Goal: Use online tool/utility: Utilize a website feature to perform a specific function

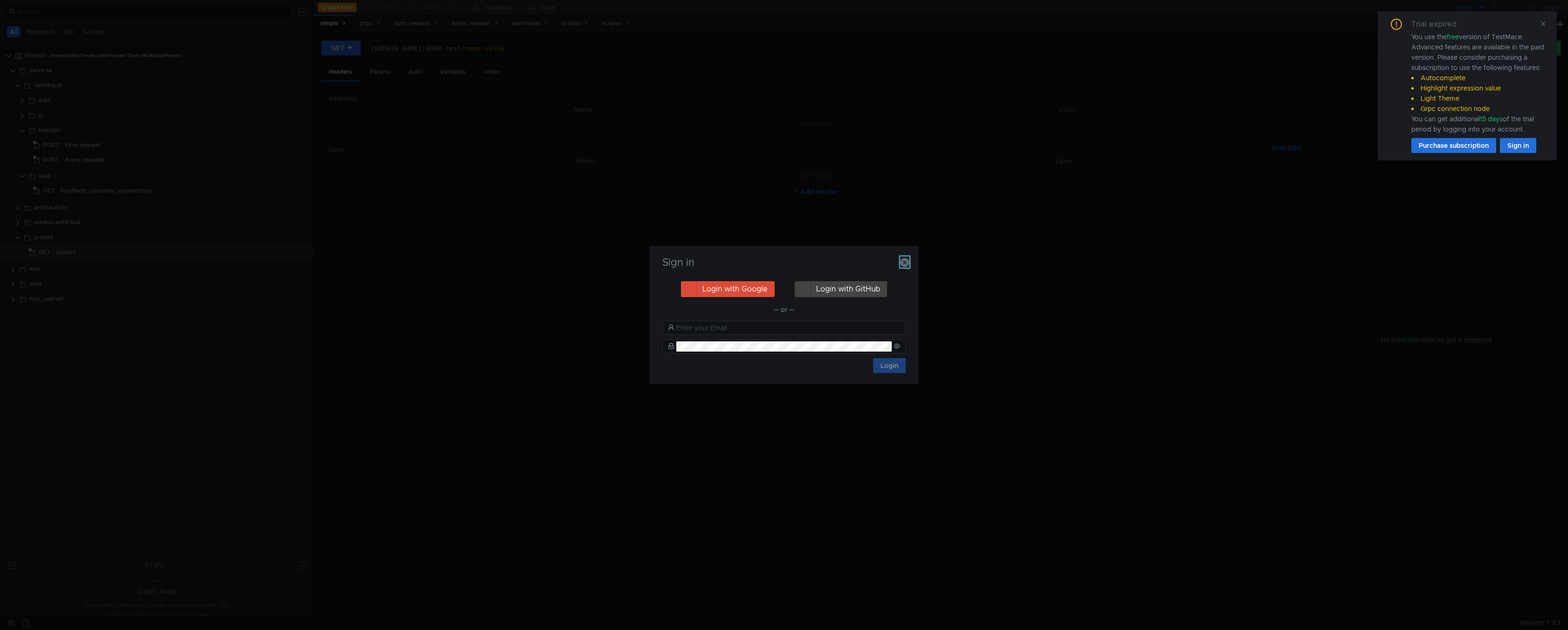
click at [903, 265] on icon "button" at bounding box center [904, 262] width 9 height 9
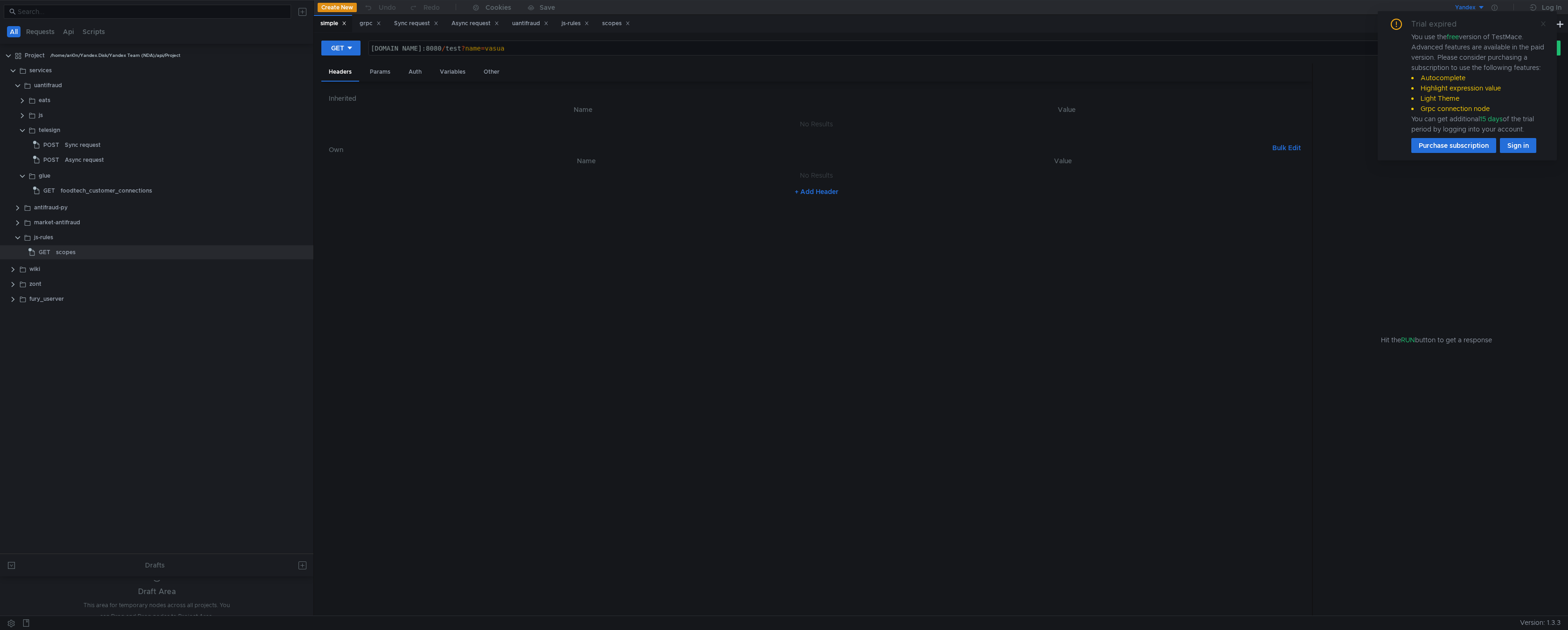
click at [1545, 23] on icon at bounding box center [1543, 24] width 6 height 6
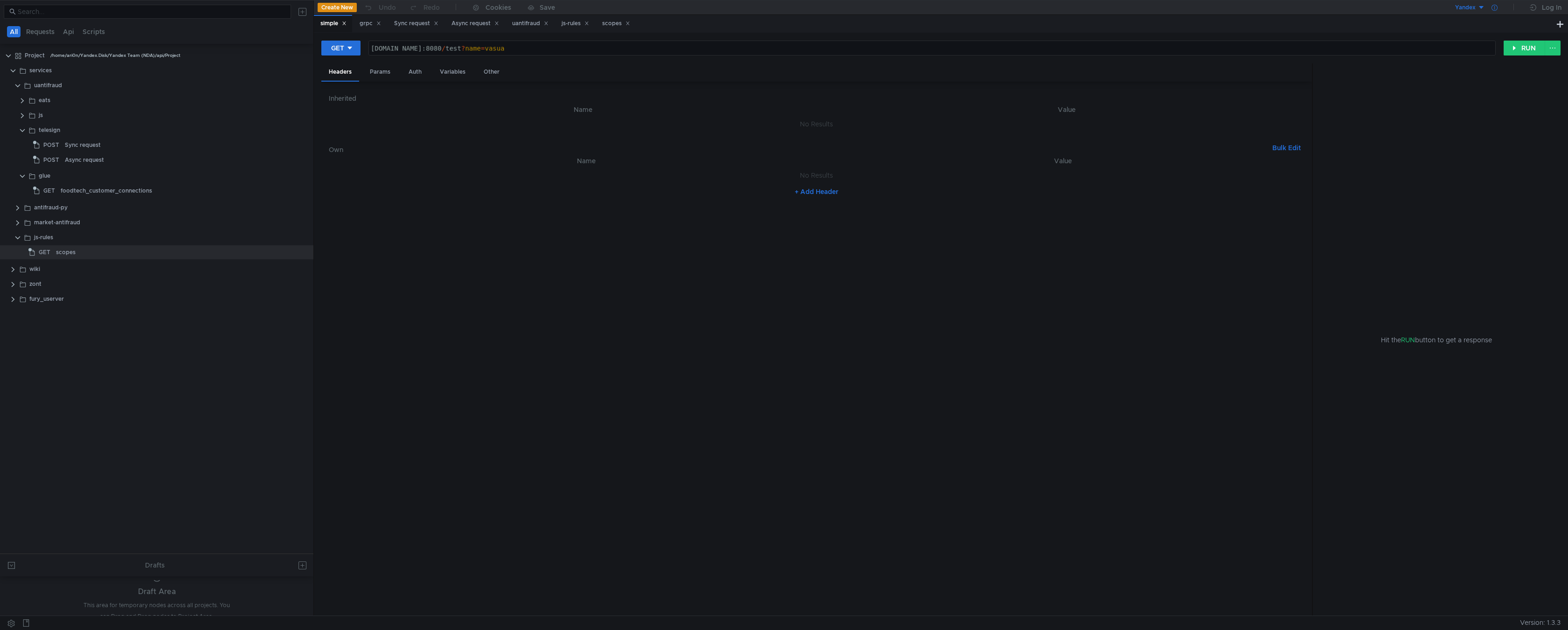
click at [1497, 12] on div at bounding box center [1494, 8] width 19 height 15
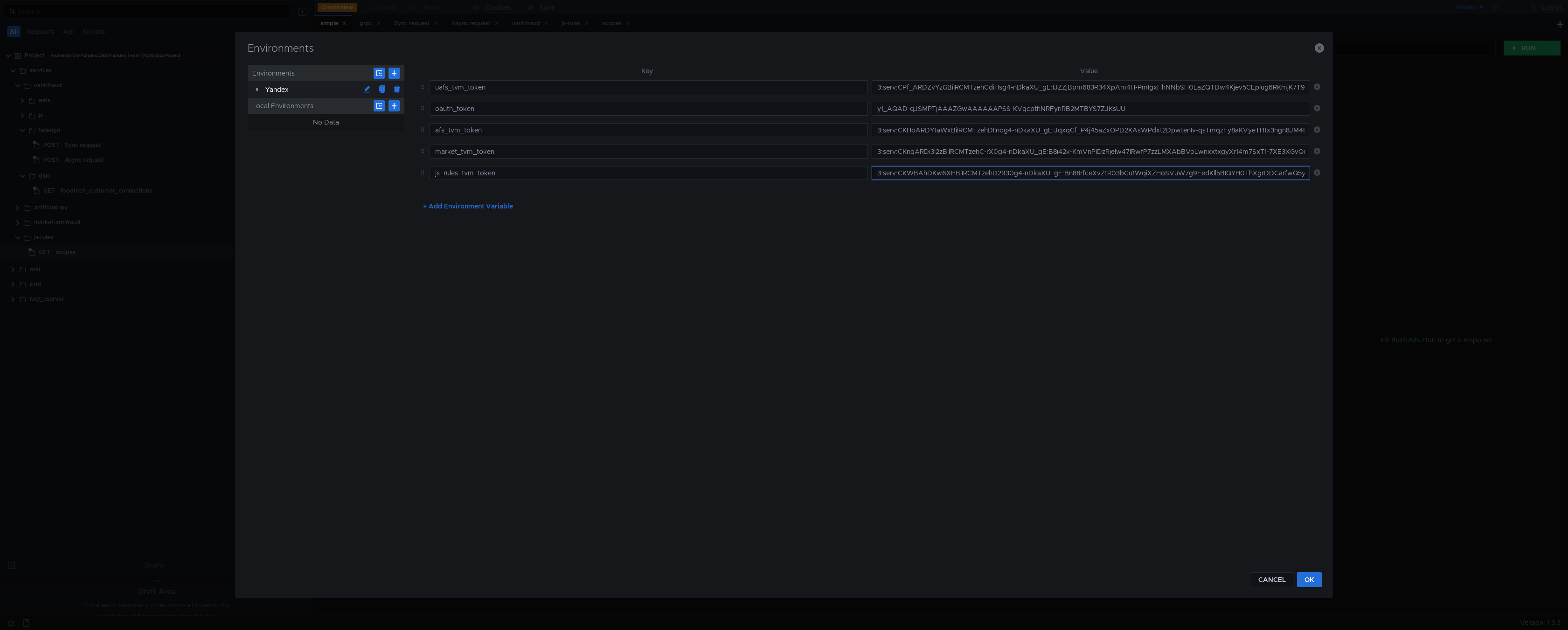
click at [876, 169] on input "3:serv:CKWBAhDKw6XHBiIRCMTzehD2930g4-nDkaXU_gE:Bn88rfceXvZtR03bCu1WqiXZHoSVuW7g…" at bounding box center [1091, 173] width 438 height 14
paste input "3:serv:CLeBAhDPiLXHBiIRCMTzehD2930g4-nDkaXU_gE:EoGOMkL6RmvW6ZBzQ9vSB0MrcTXg0K5c…"
type input "3:serv:CLeBAhDPiLXHBiIRCMTzehD2930g4-nDkaXU_gE:EoGOMkL6RmvW6ZBzQ9vSB0MrcTXg0K5c…"
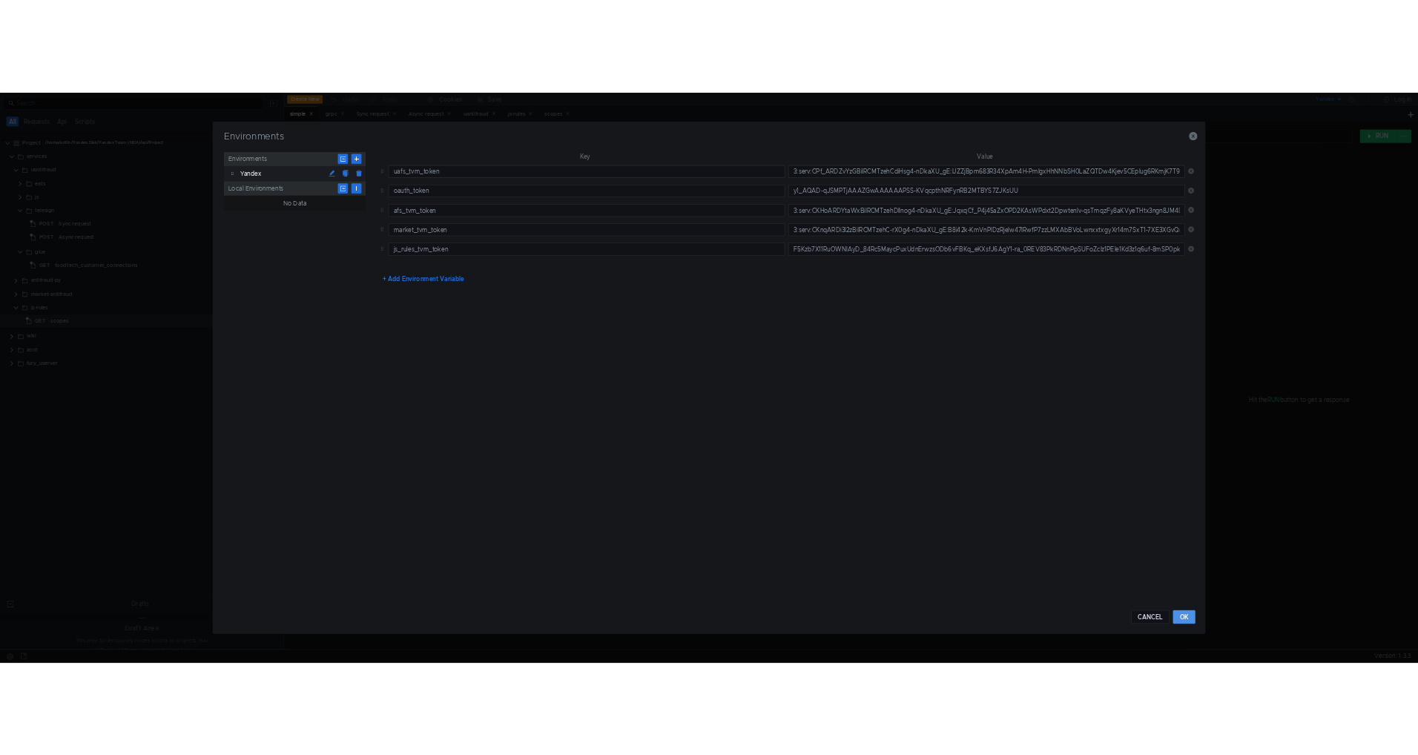
scroll to position [0, 0]
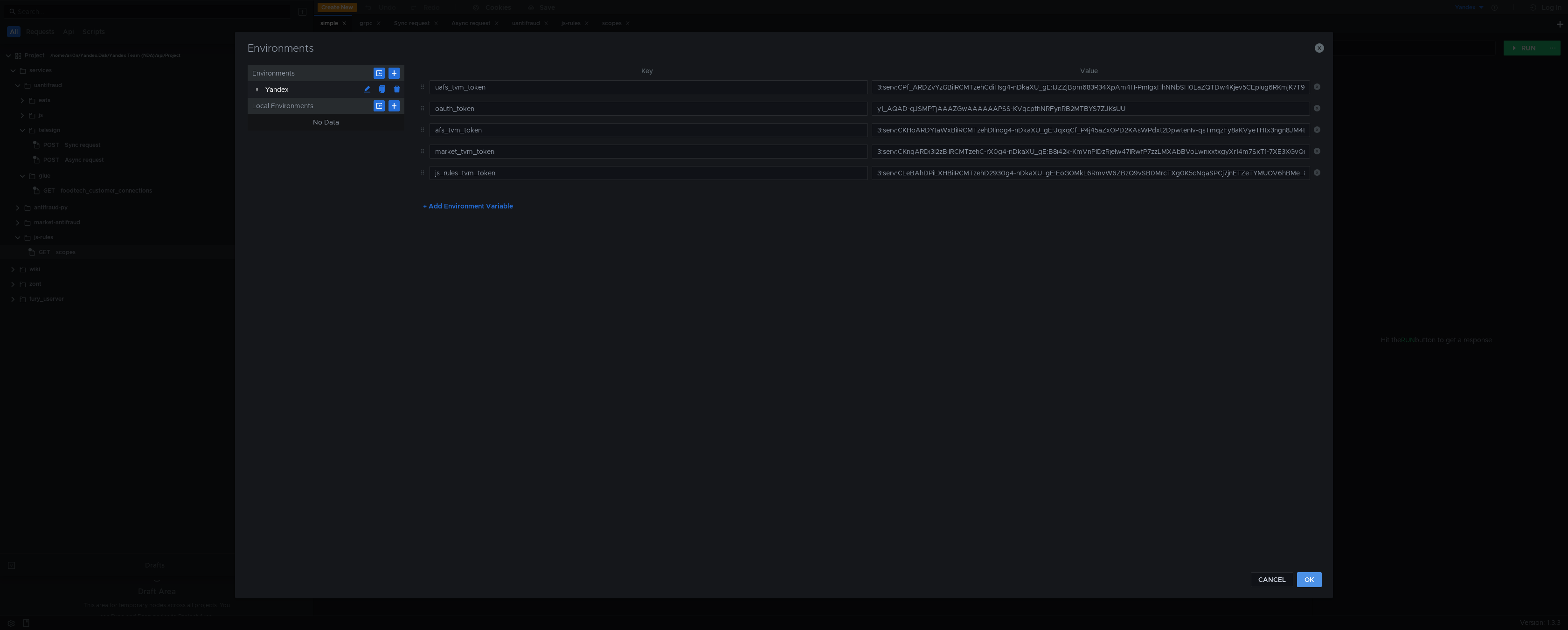
click at [1306, 583] on button "OK" at bounding box center [1309, 580] width 25 height 15
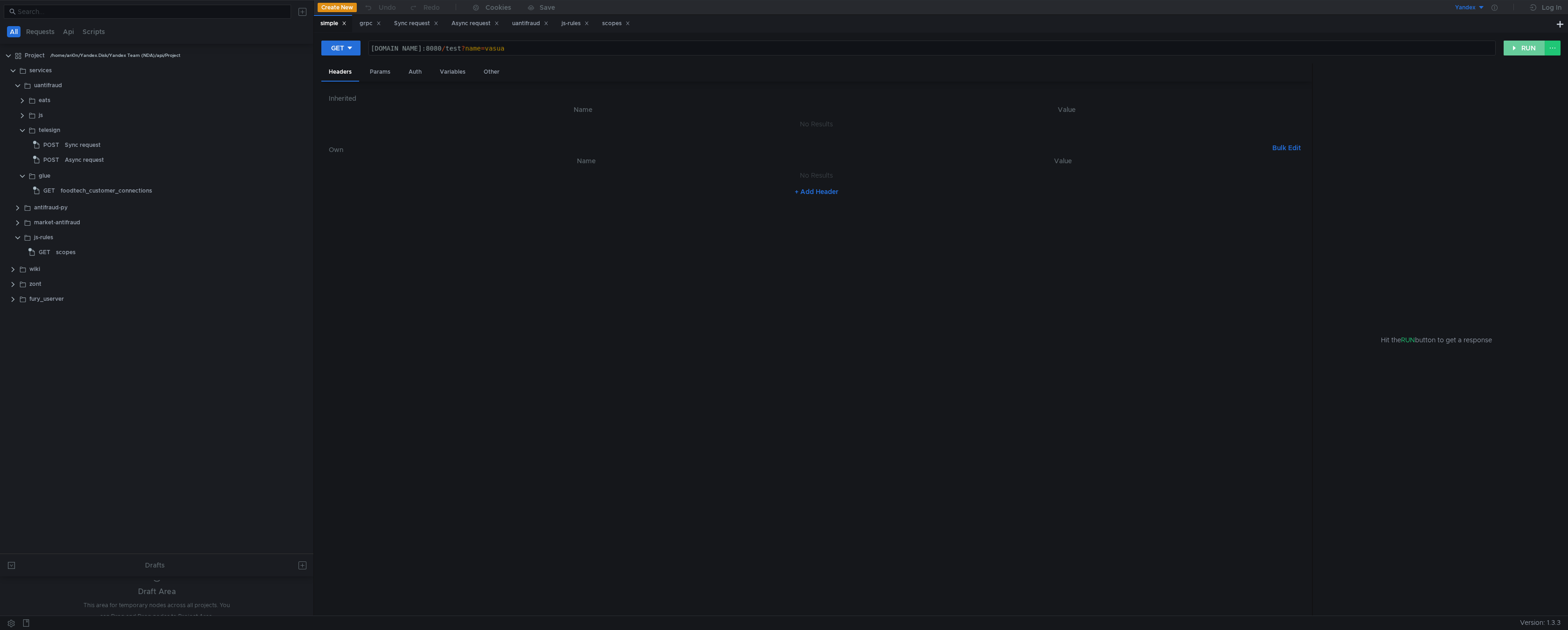
click at [1527, 47] on button "RUN" at bounding box center [1525, 48] width 42 height 15
click at [343, 24] on icon at bounding box center [344, 23] width 4 height 4
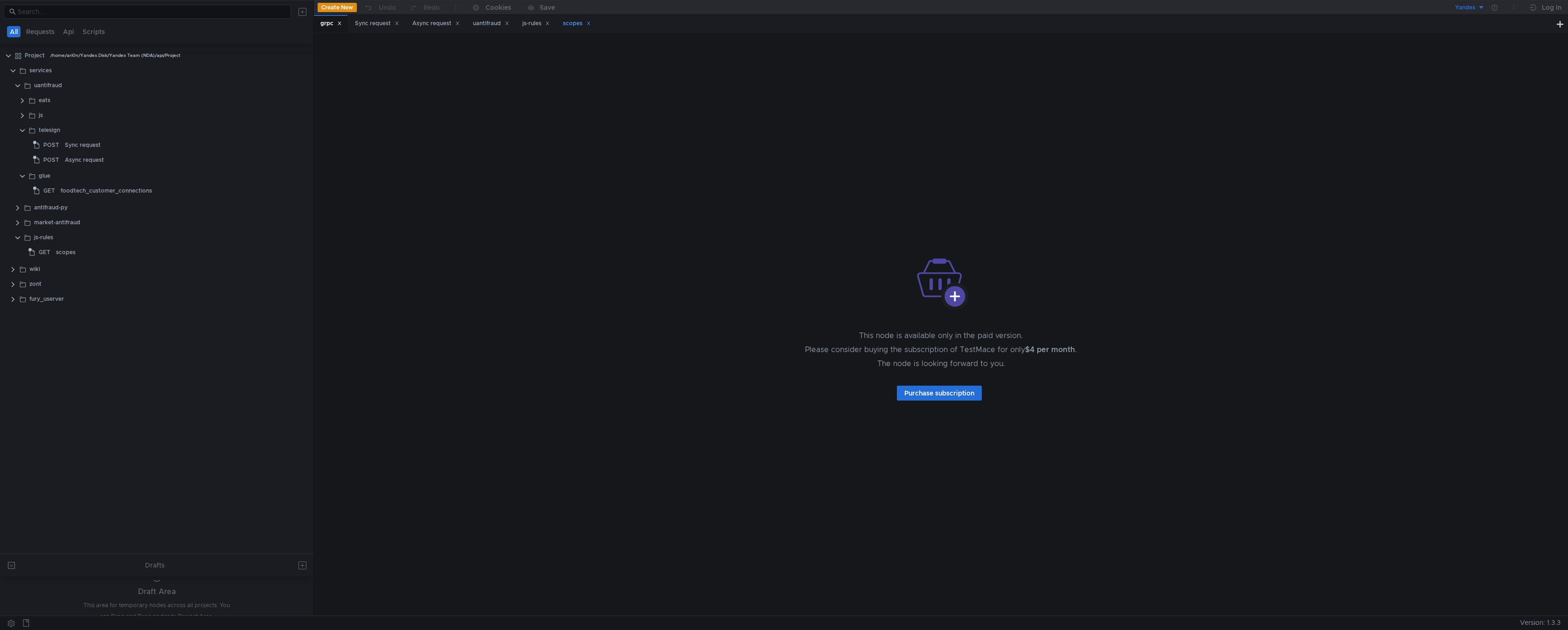
click at [581, 24] on div "scopes" at bounding box center [577, 24] width 28 height 10
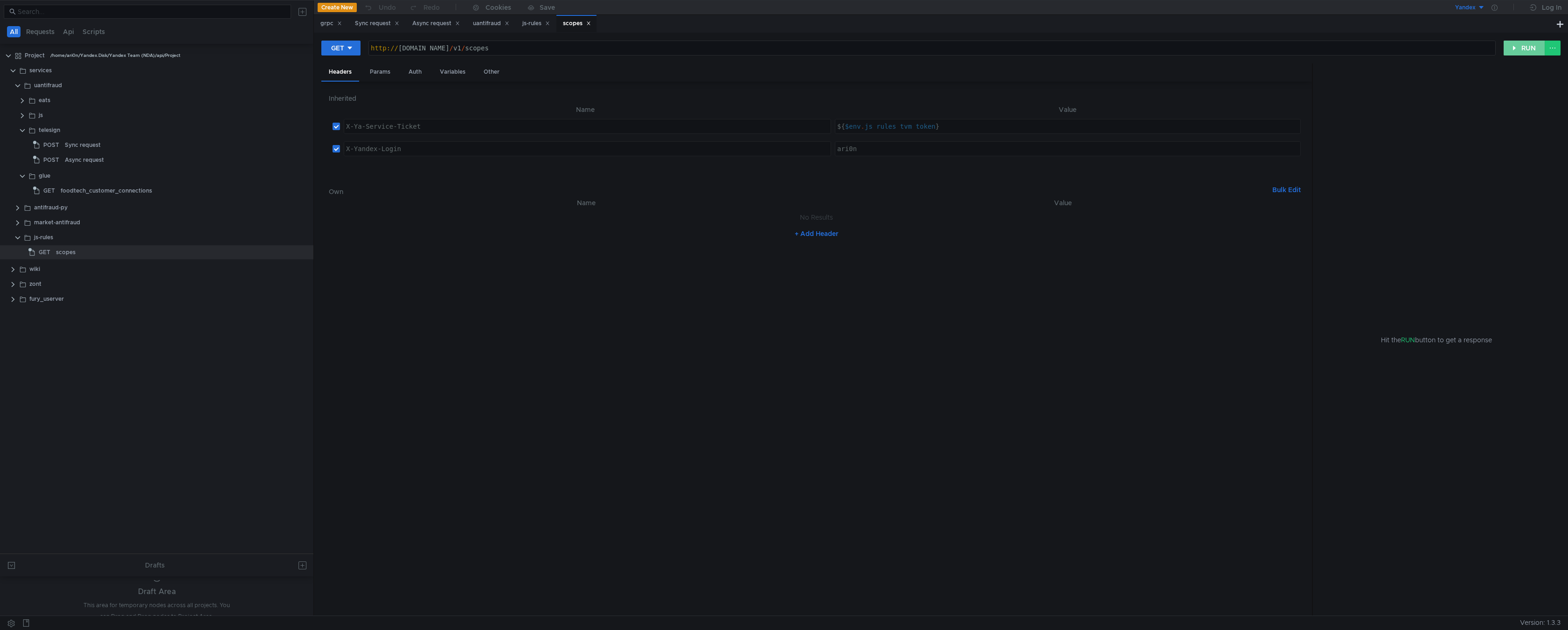
click at [1523, 47] on button "RUN" at bounding box center [1525, 48] width 42 height 15
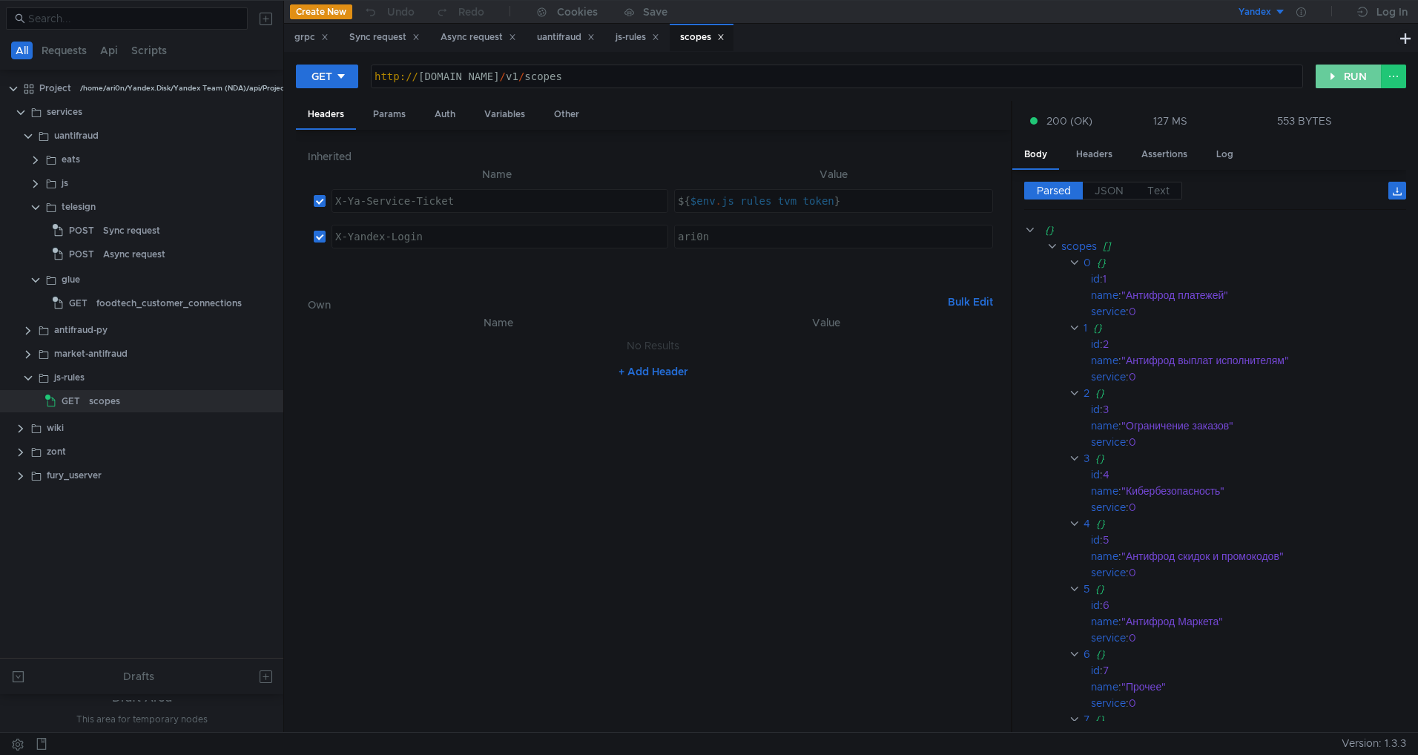
click at [1335, 83] on button "RUN" at bounding box center [1348, 77] width 66 height 24
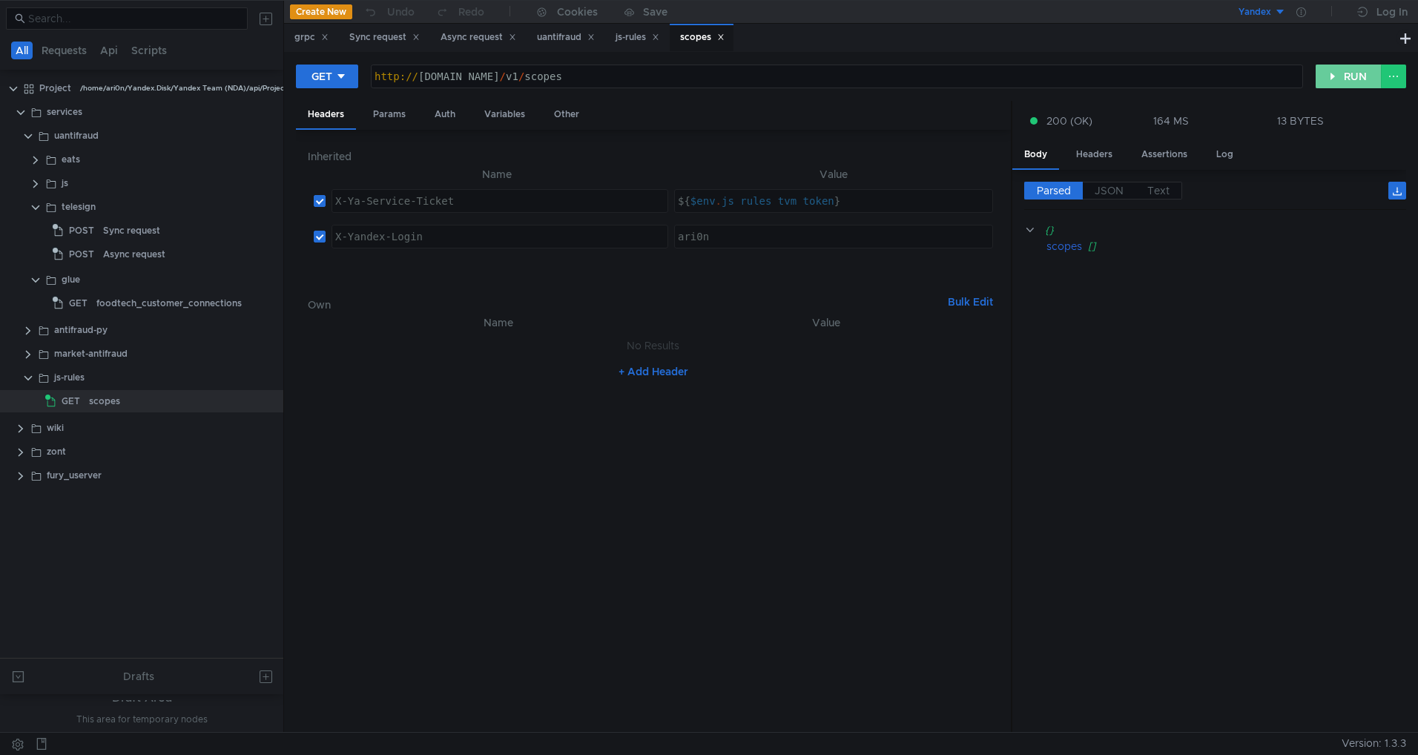
click at [1330, 75] on button "RUN" at bounding box center [1348, 77] width 66 height 24
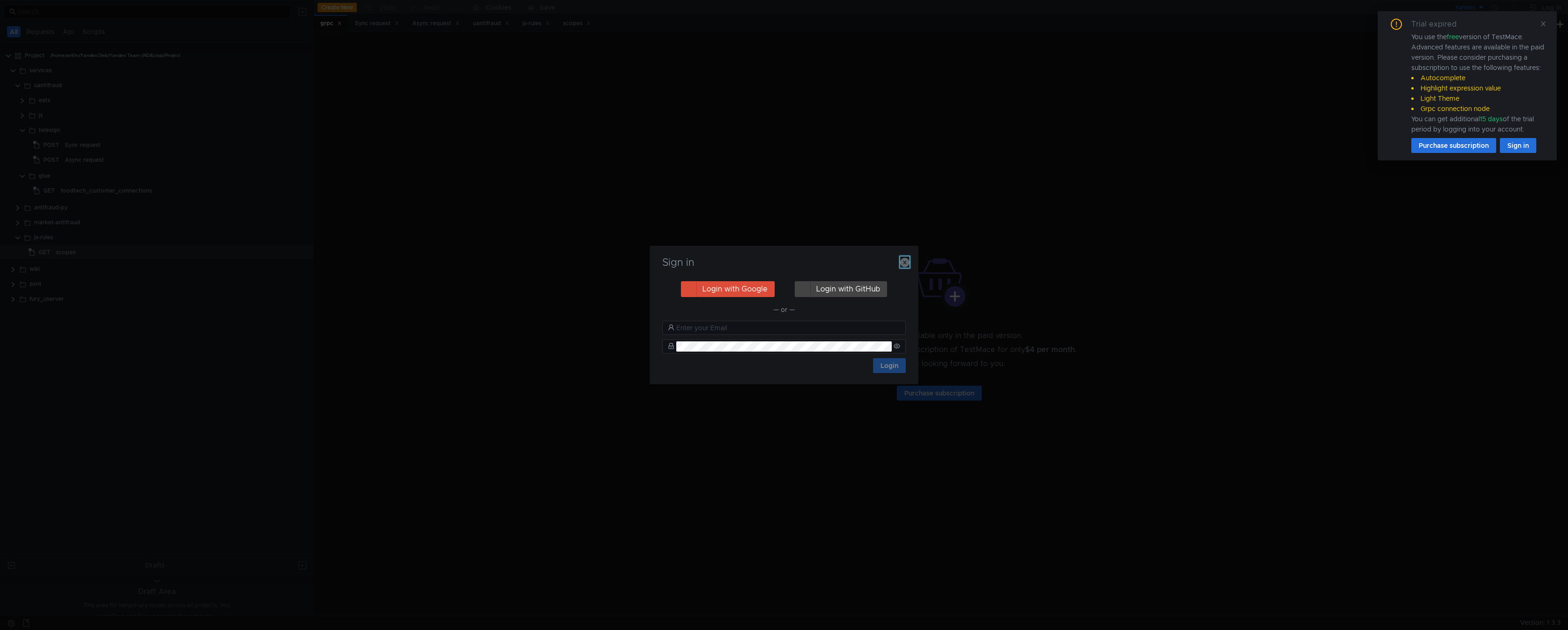
click at [903, 267] on icon "button" at bounding box center [904, 262] width 9 height 9
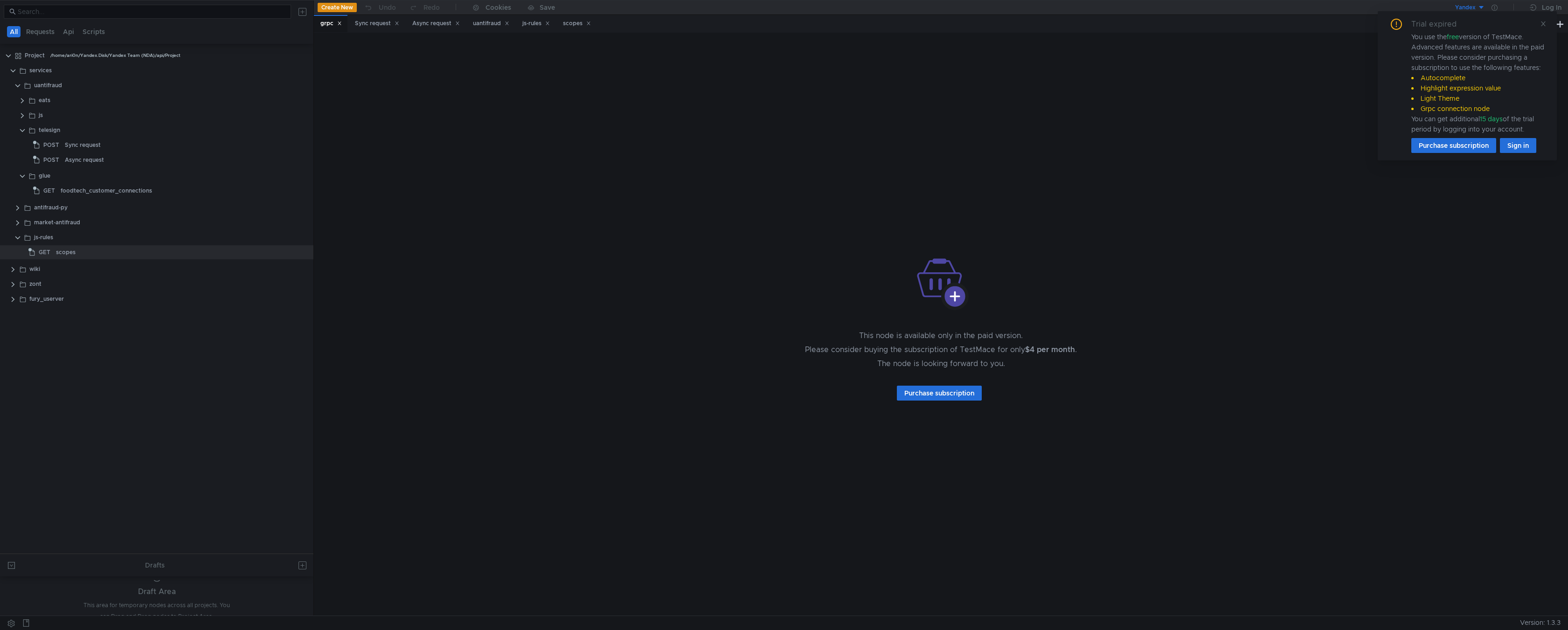
drag, startPoint x: 1545, startPoint y: 25, endPoint x: 1433, endPoint y: 37, distance: 112.6
click at [1540, 25] on icon at bounding box center [1543, 24] width 6 height 6
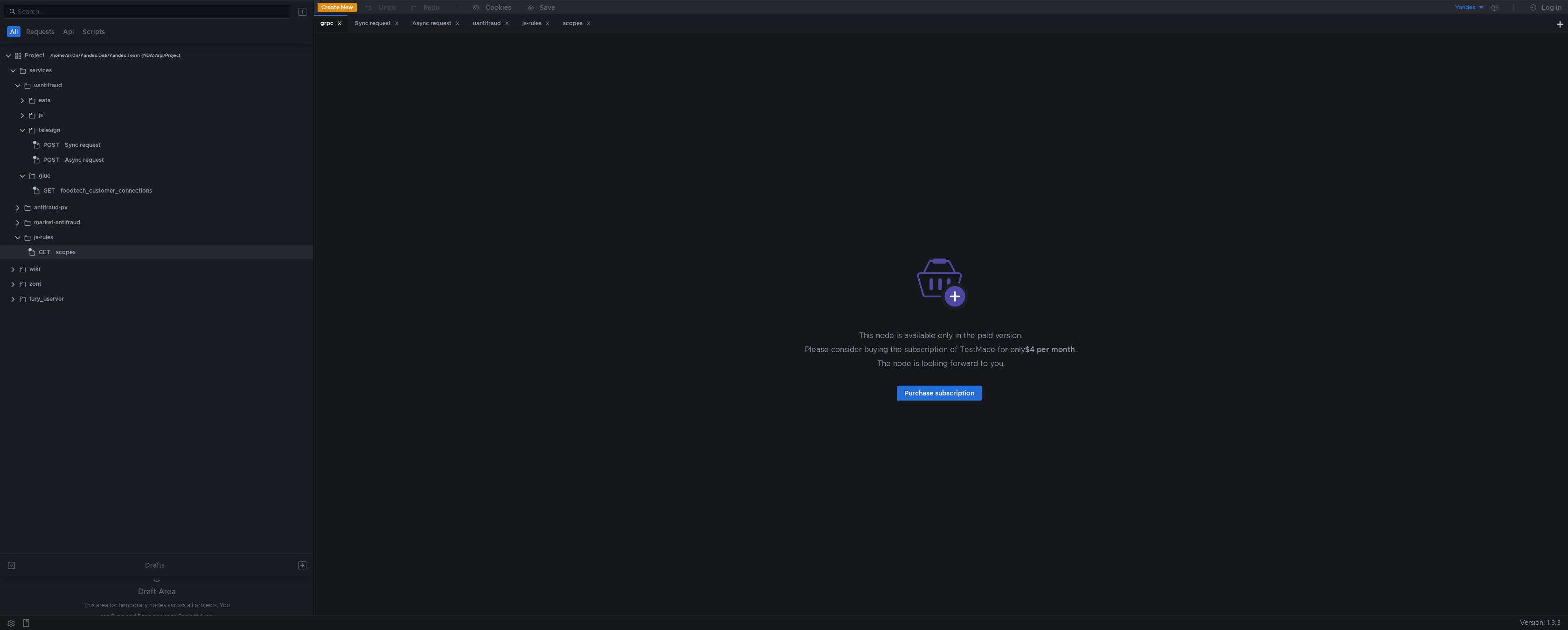
click at [341, 26] on div "grpc" at bounding box center [331, 24] width 21 height 10
drag, startPoint x: 342, startPoint y: 23, endPoint x: 338, endPoint y: 30, distance: 8.1
click at [341, 25] on icon at bounding box center [339, 23] width 4 height 4
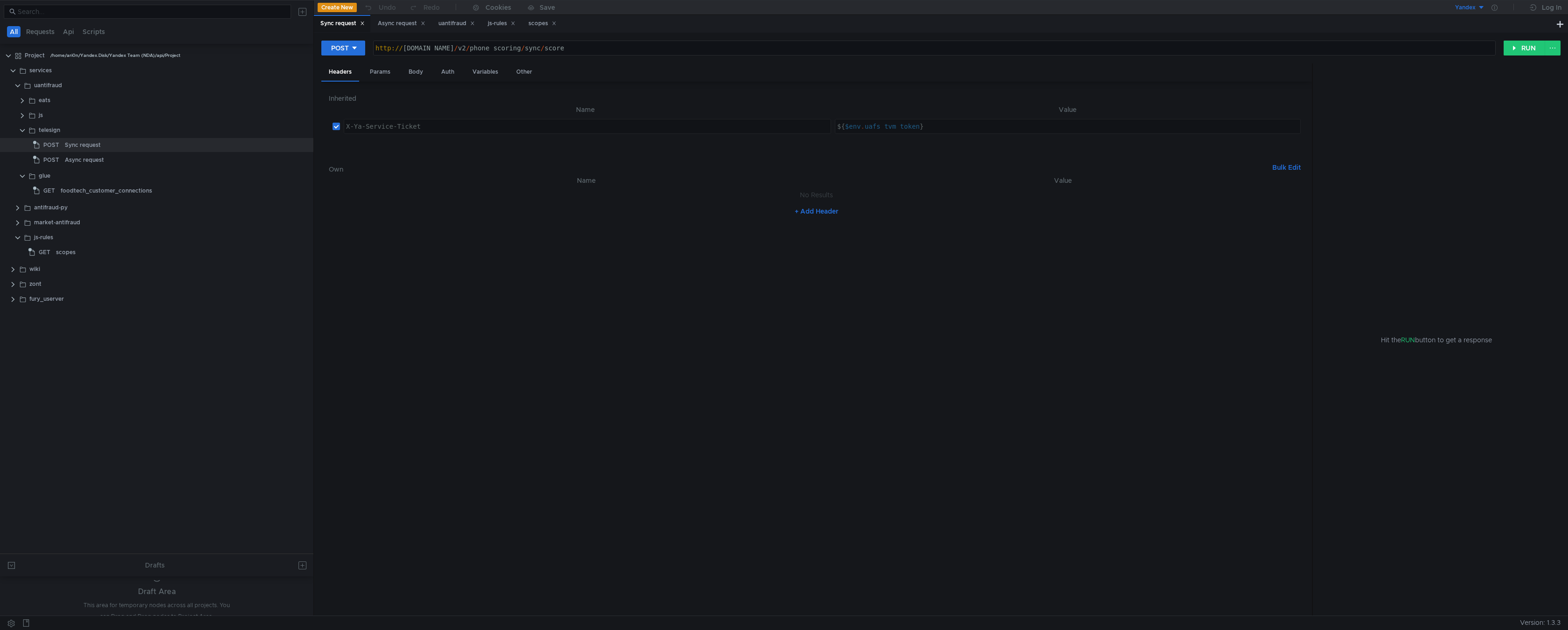
click at [364, 25] on icon at bounding box center [362, 23] width 4 height 4
click at [365, 25] on icon at bounding box center [365, 23] width 4 height 4
click at [356, 26] on div "uantifraud" at bounding box center [338, 24] width 36 height 10
click at [353, 25] on icon at bounding box center [354, 23] width 4 height 4
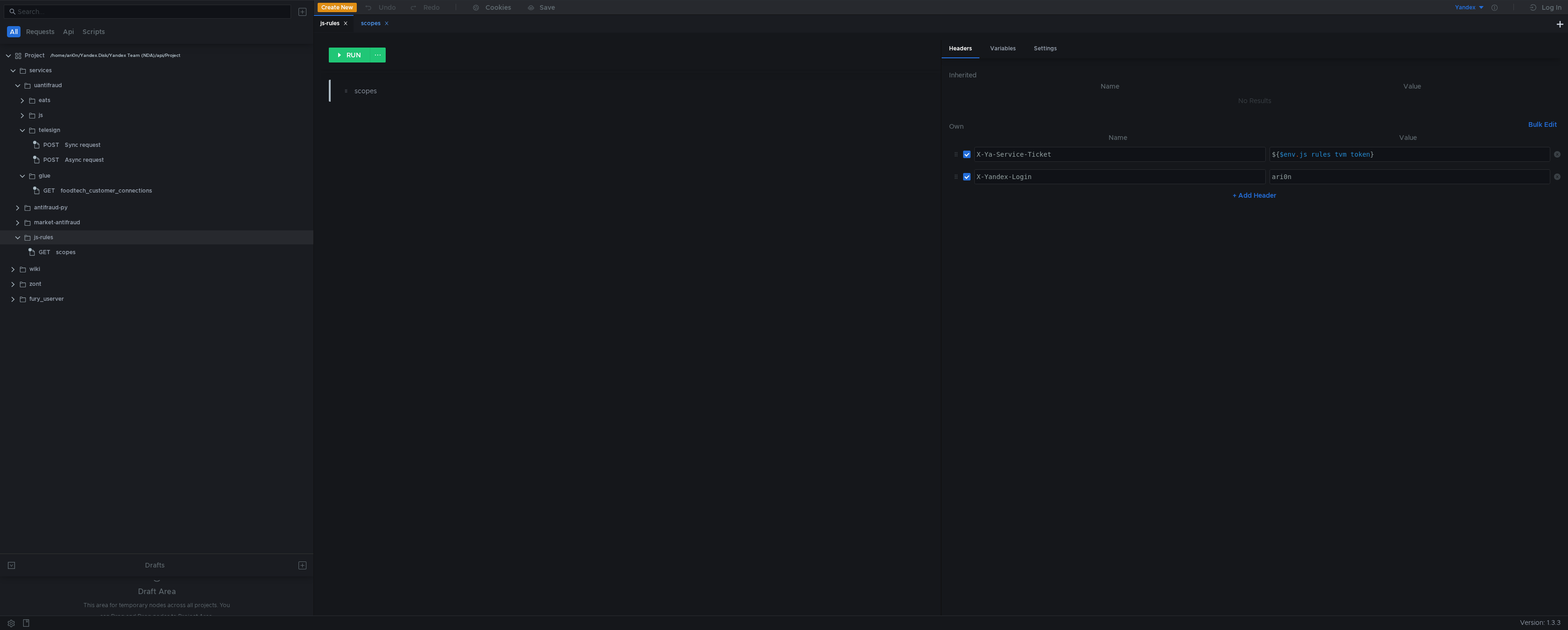
click at [372, 21] on div "scopes" at bounding box center [375, 24] width 28 height 10
click at [1519, 52] on button "RUN" at bounding box center [1525, 48] width 42 height 15
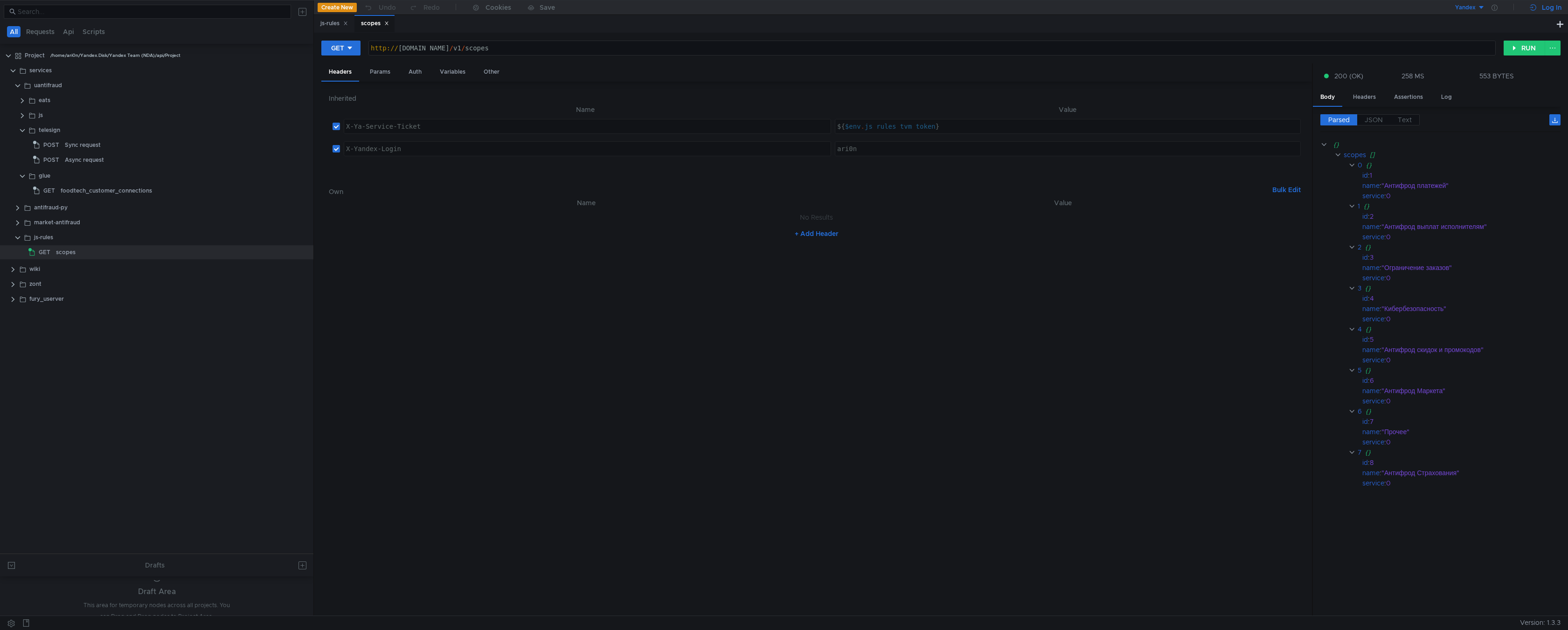
click at [1549, 9] on div "Log In" at bounding box center [1551, 8] width 19 height 11
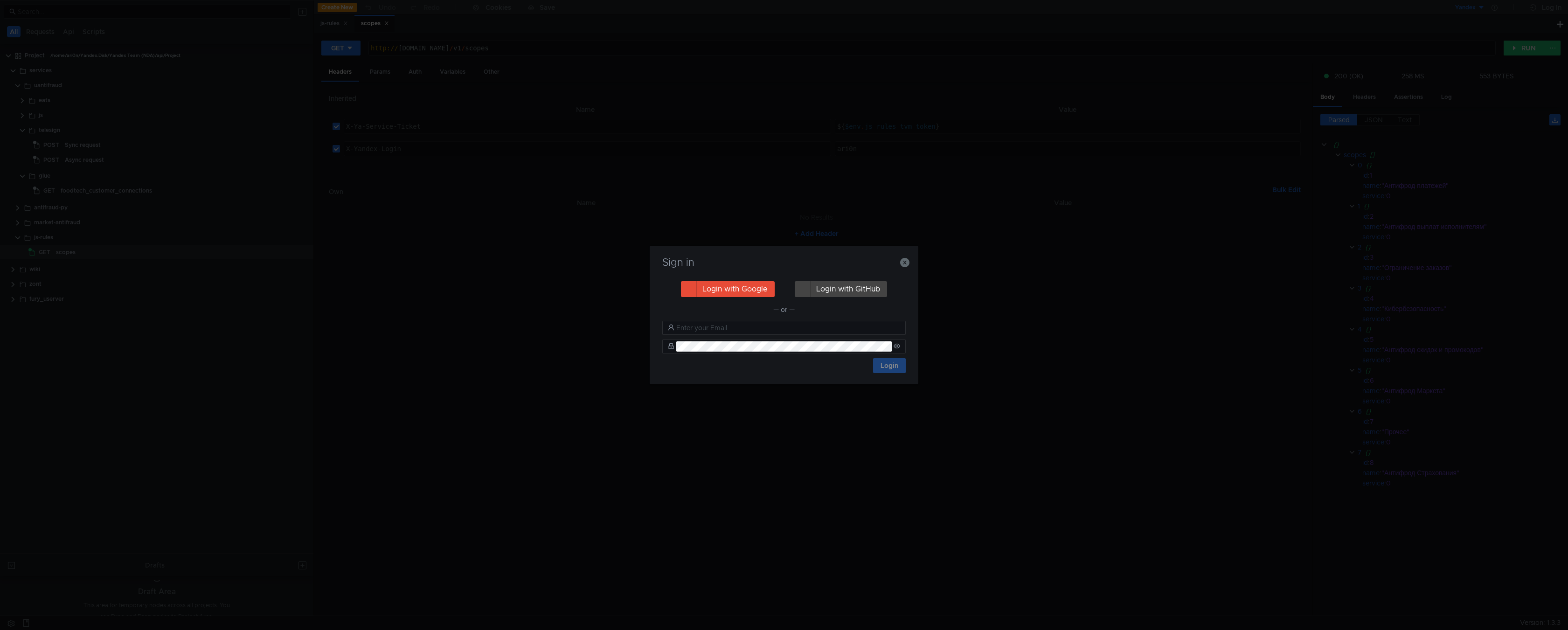
click at [735, 292] on button "Login with Google" at bounding box center [728, 289] width 94 height 16
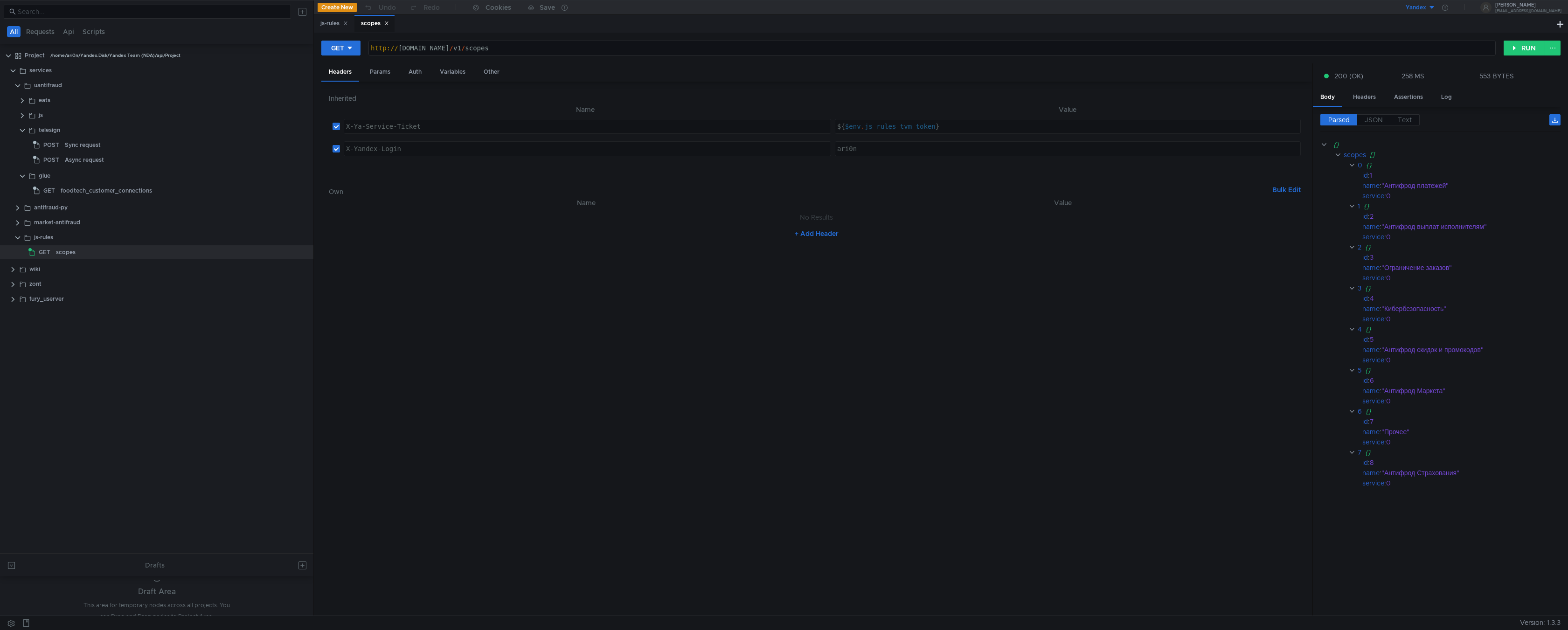
click at [1232, 9] on div "Yandex Lavrentiy Svechnikov lavrentiy.s@gmail.com" at bounding box center [1254, 8] width 627 height 14
click at [565, 8] on icon at bounding box center [565, 8] width 6 height 6
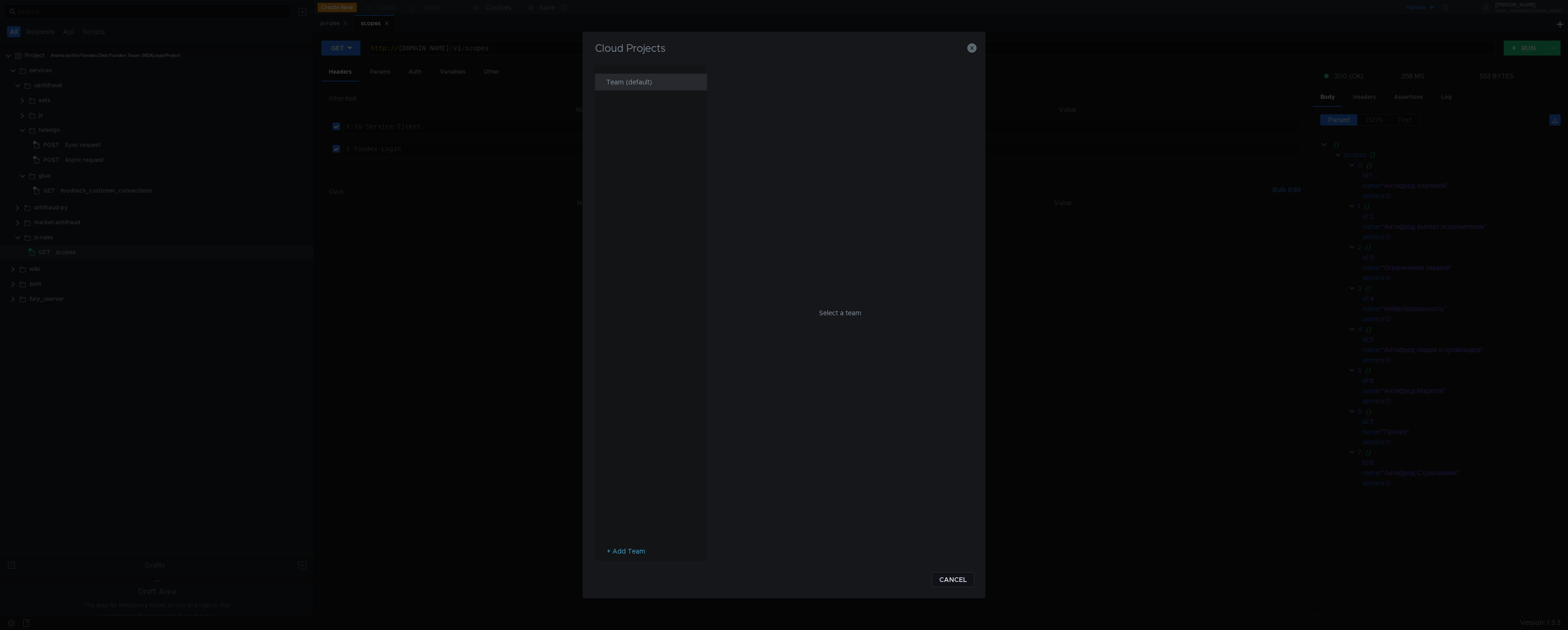
click at [623, 78] on div "Team (default)" at bounding box center [653, 82] width 95 height 17
click at [970, 53] on button "button" at bounding box center [972, 48] width 9 height 11
click at [974, 52] on icon "button" at bounding box center [972, 48] width 9 height 9
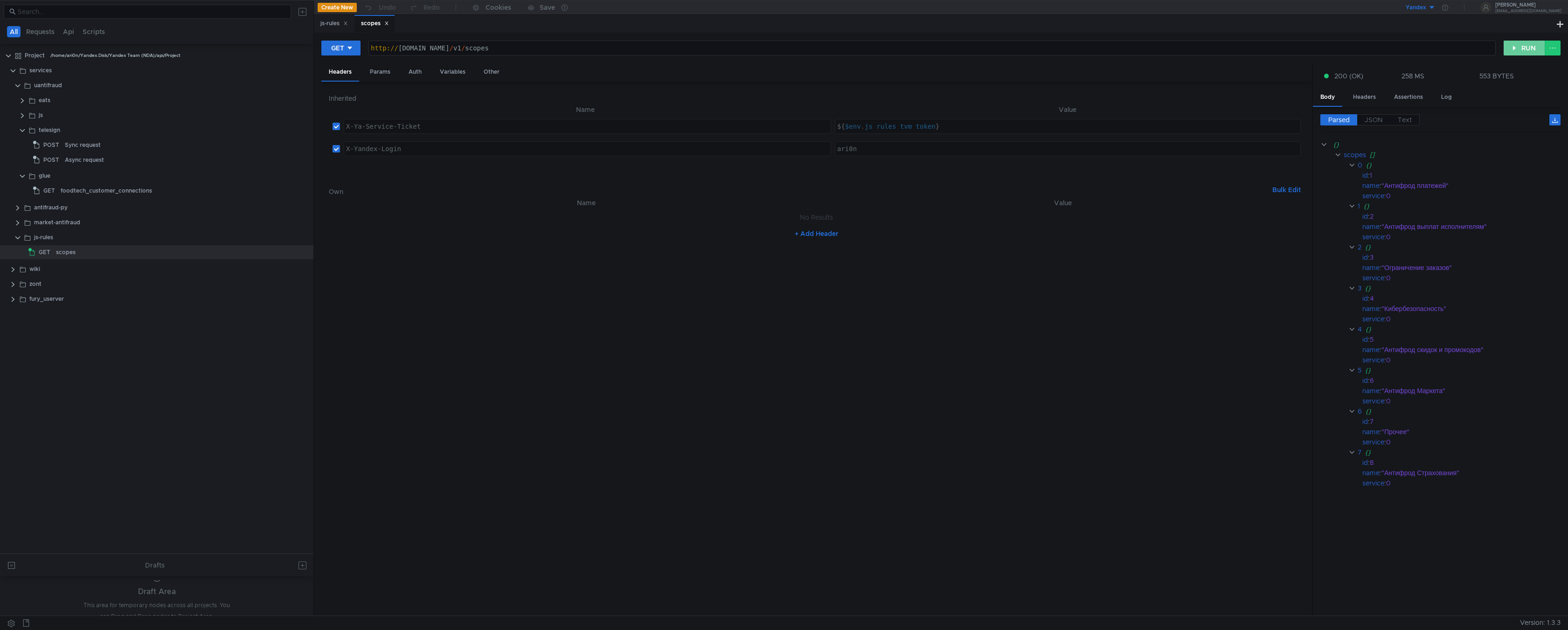
click at [1527, 42] on button "RUN" at bounding box center [1525, 48] width 42 height 15
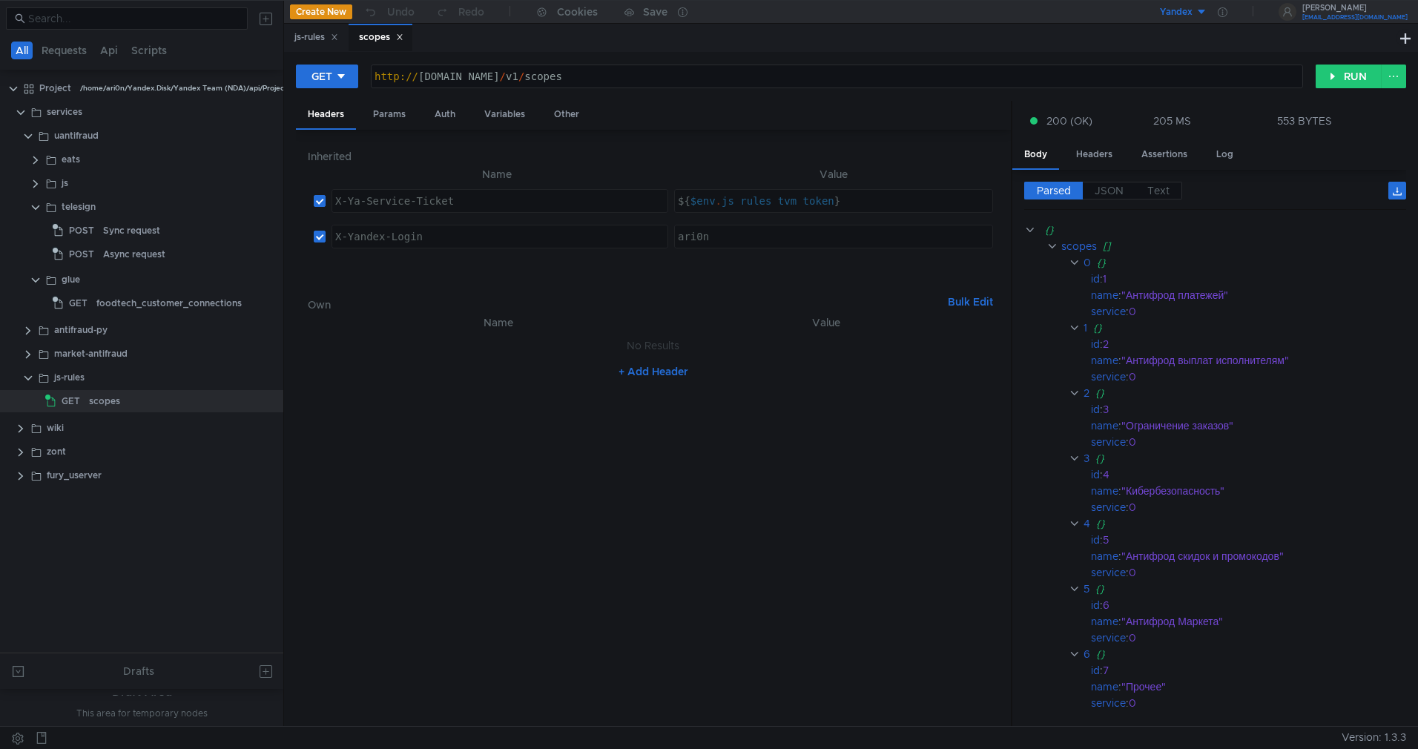
click at [1351, 15] on div "[EMAIL_ADDRESS][DOMAIN_NAME]" at bounding box center [1354, 17] width 105 height 5
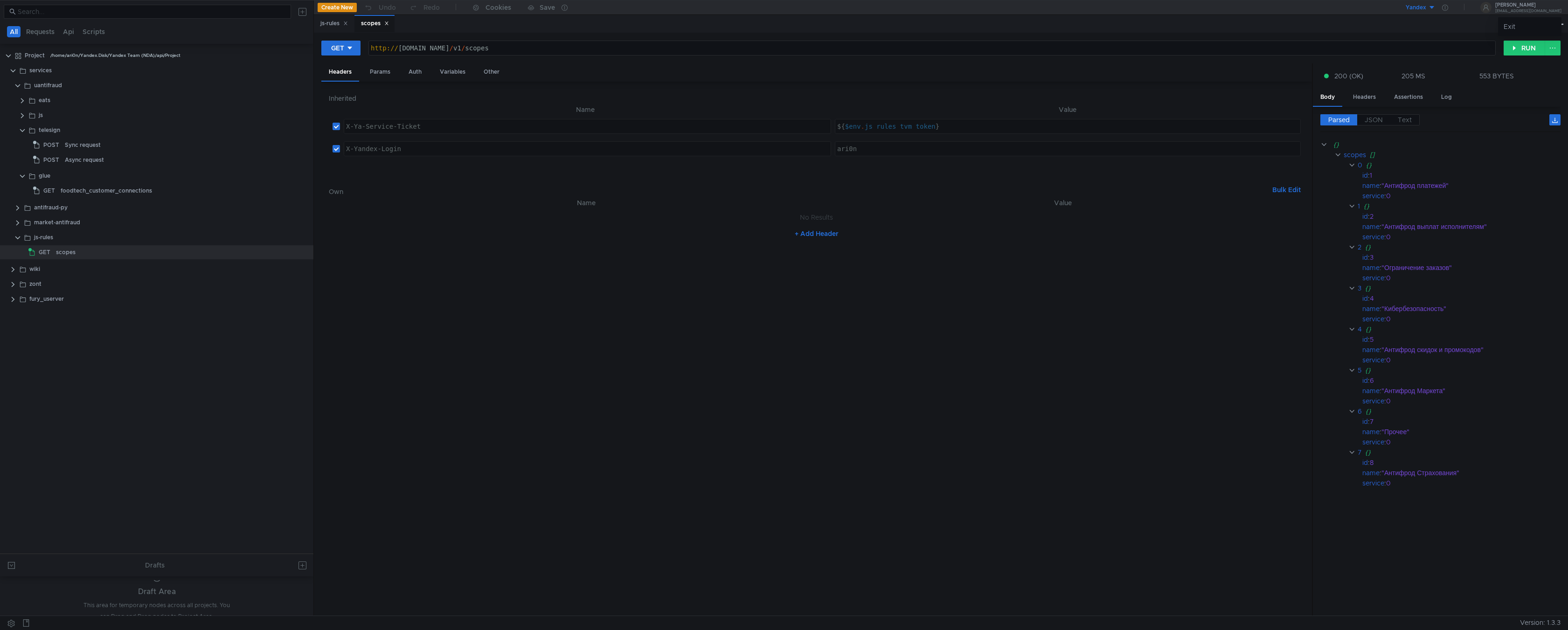
click at [11, 470] on div at bounding box center [784, 315] width 1568 height 630
click at [12, 470] on button at bounding box center [11, 622] width 15 height 14
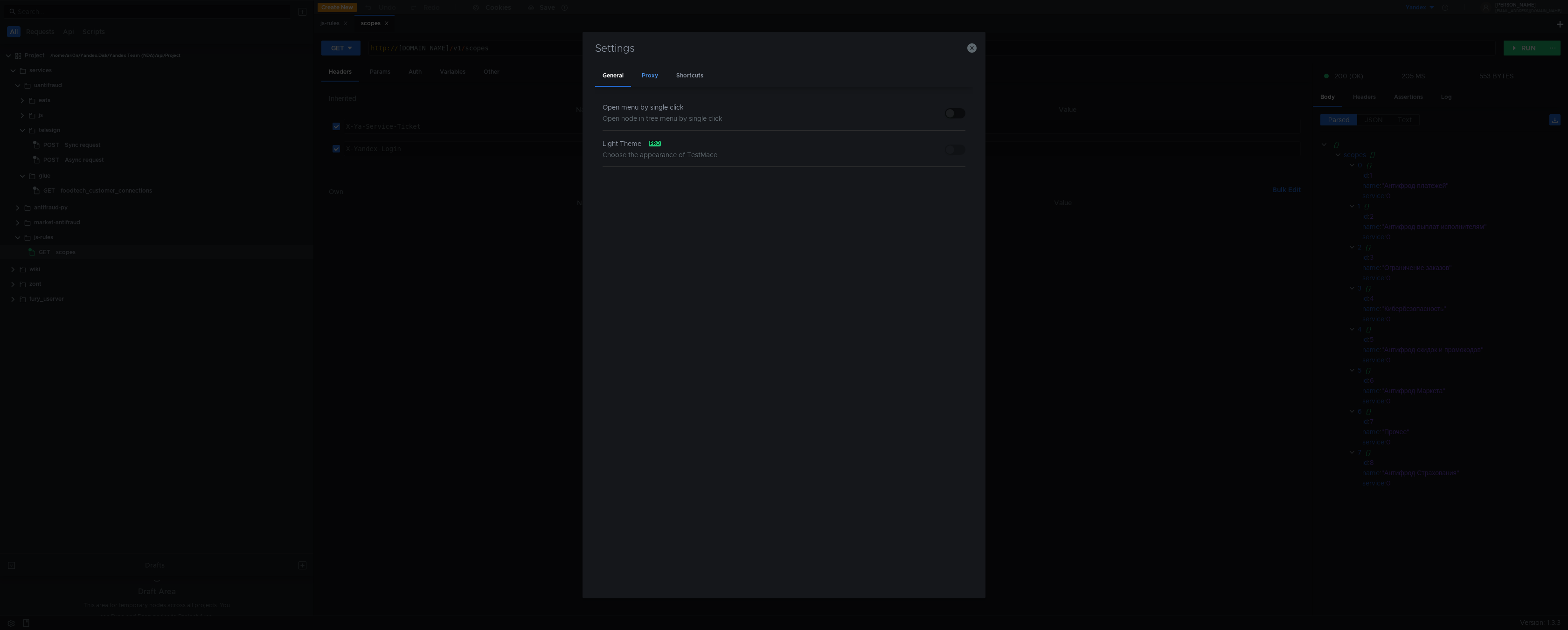
click at [642, 82] on div "Proxy" at bounding box center [650, 76] width 31 height 22
click at [683, 80] on div "Shortcuts" at bounding box center [689, 76] width 42 height 22
click at [621, 79] on div "General" at bounding box center [613, 76] width 36 height 22
drag, startPoint x: 969, startPoint y: 48, endPoint x: 962, endPoint y: 48, distance: 7.0
click at [891, 48] on icon "button" at bounding box center [972, 48] width 9 height 9
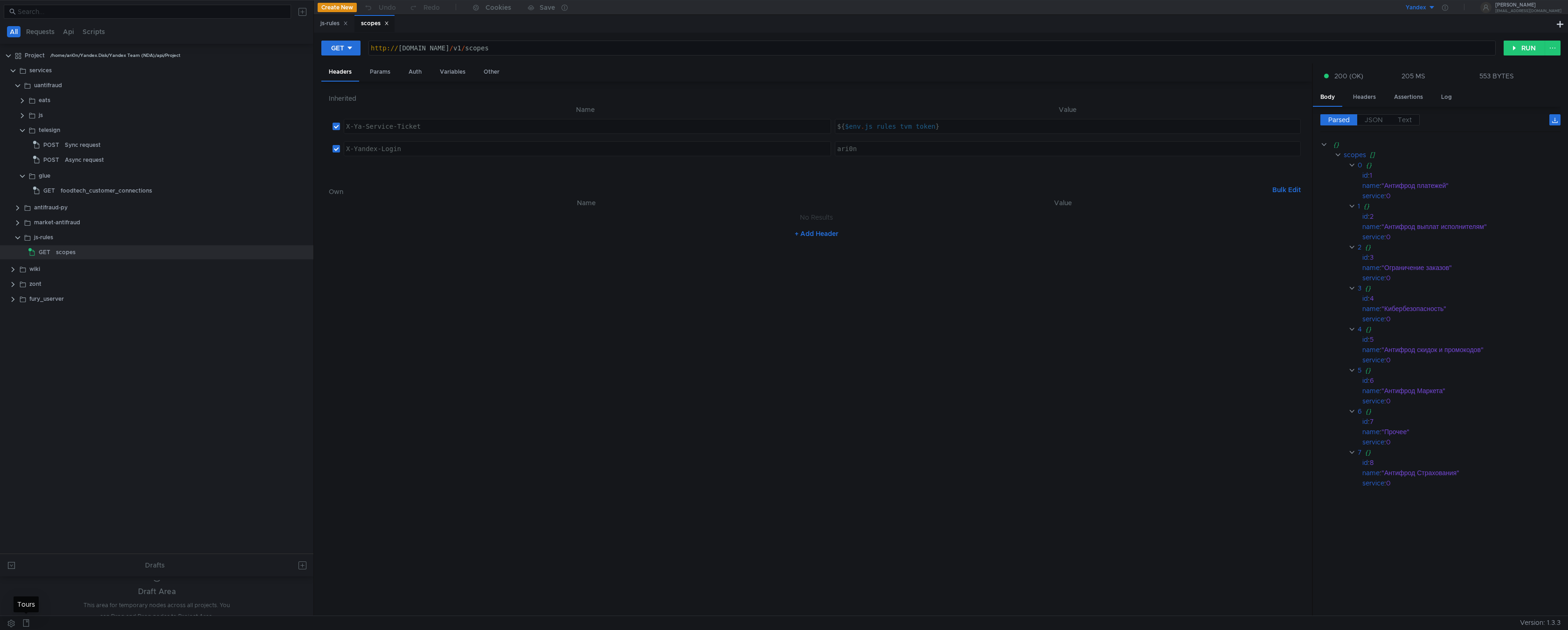
click at [26, 470] on icon at bounding box center [26, 623] width 8 height 8
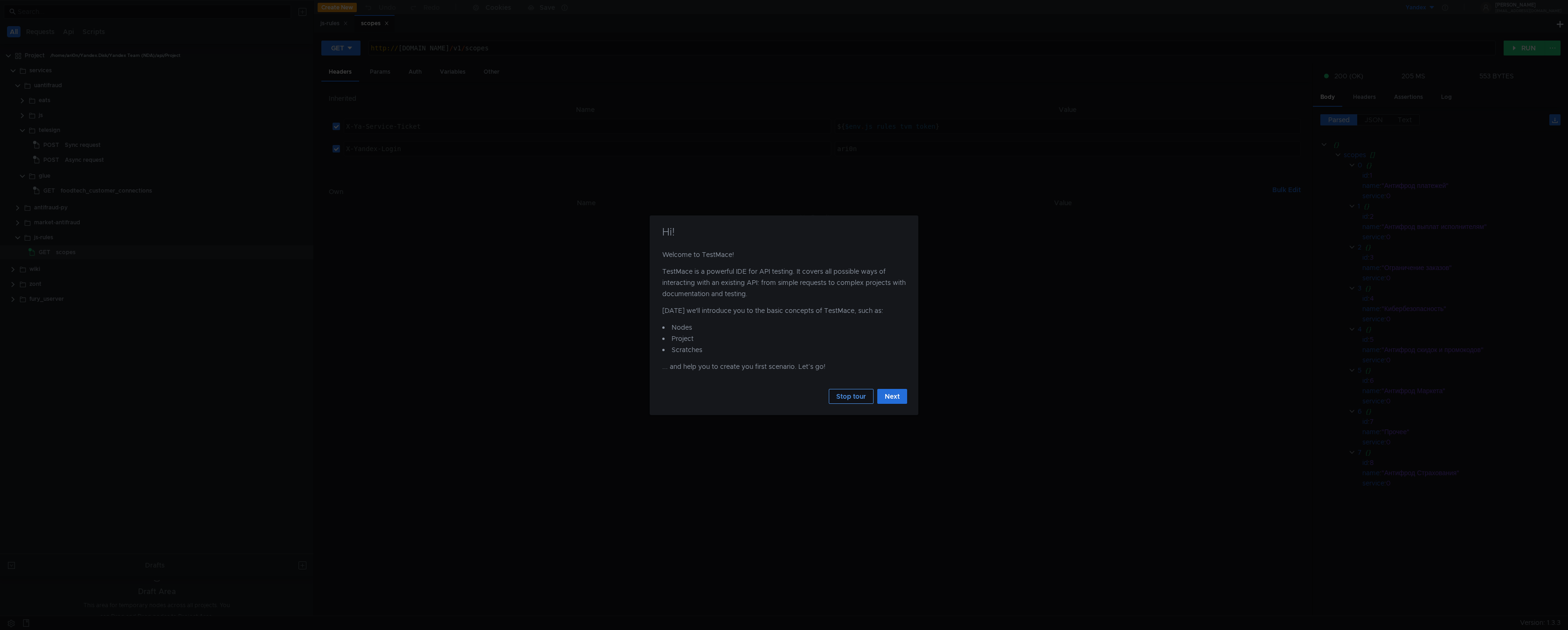
click at [838, 394] on button "Stop tour" at bounding box center [851, 396] width 45 height 15
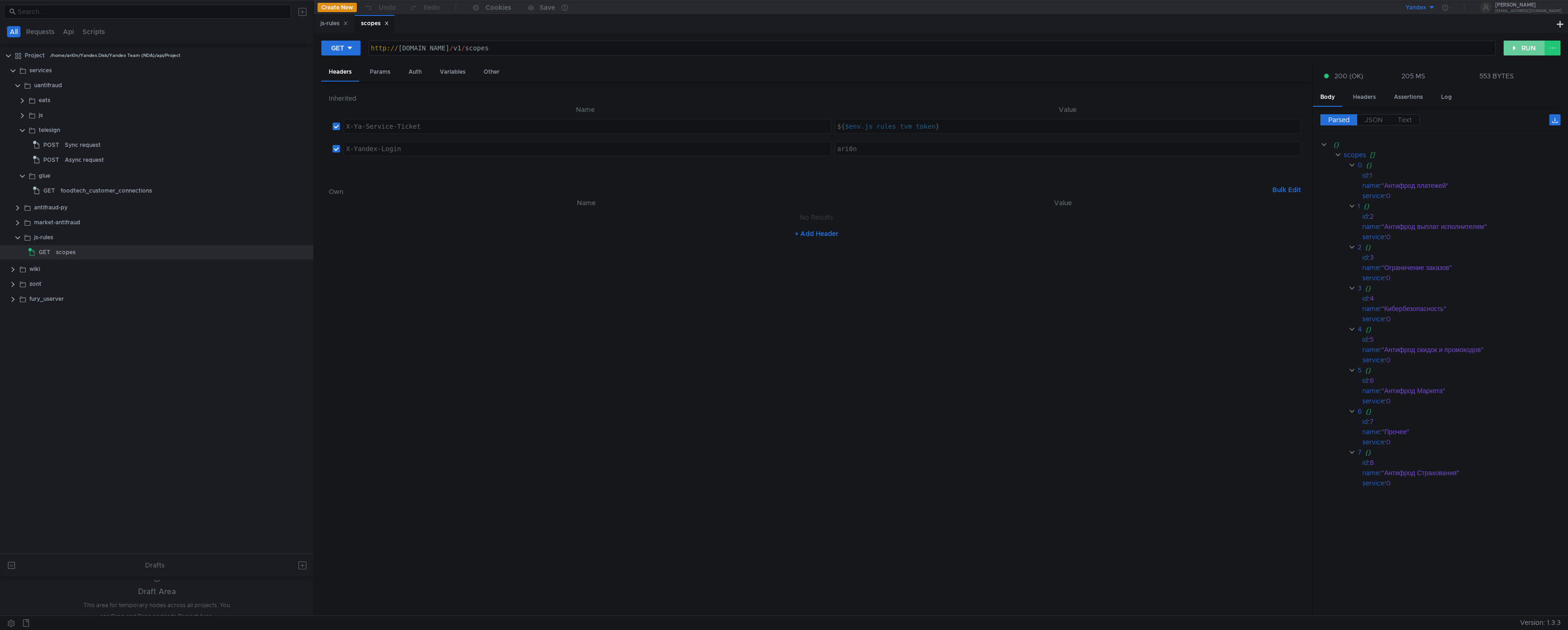
click at [1513, 46] on button "RUN" at bounding box center [1525, 48] width 42 height 15
click at [1515, 48] on button "RUN" at bounding box center [1525, 48] width 42 height 15
click at [1515, 48] on button "RUN" at bounding box center [1525, 48] width 42 height 15
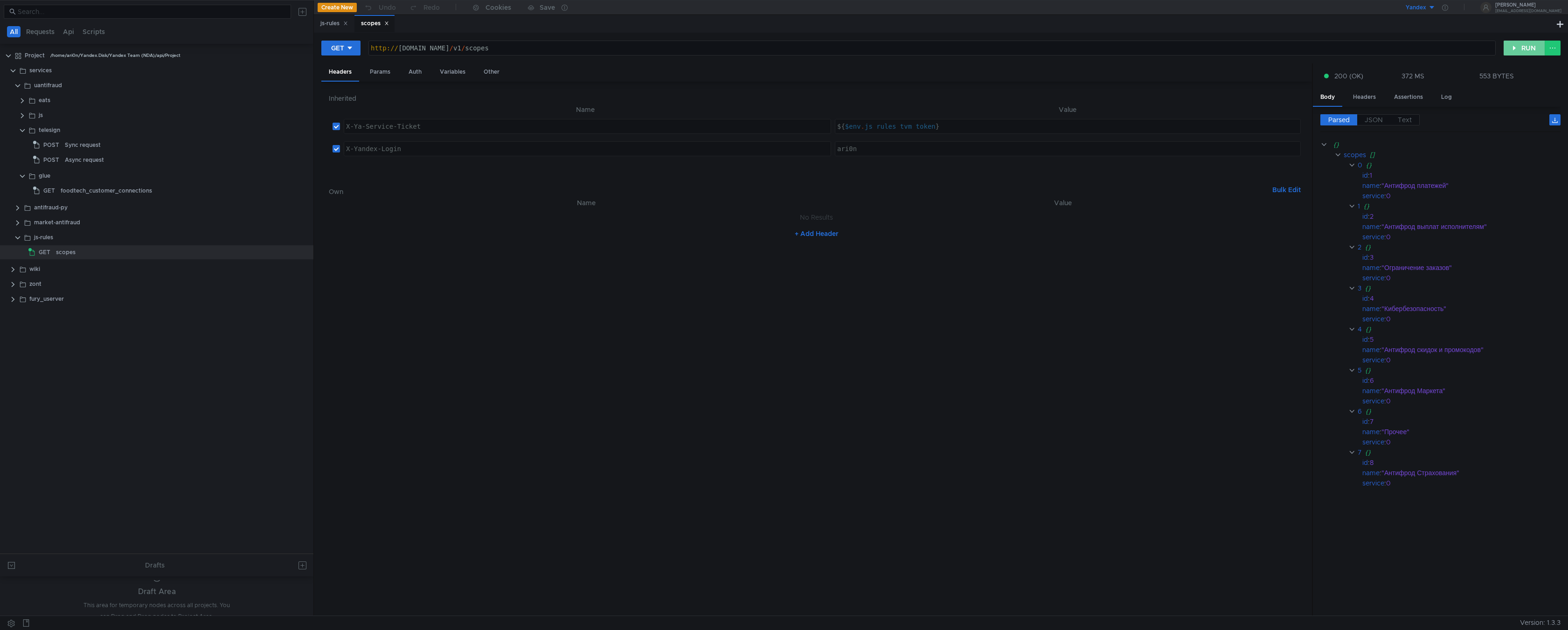
click at [1515, 48] on button "RUN" at bounding box center [1525, 48] width 42 height 15
click at [1513, 49] on button "RUN" at bounding box center [1525, 48] width 42 height 15
click at [1513, 48] on button "RUN" at bounding box center [1525, 48] width 42 height 15
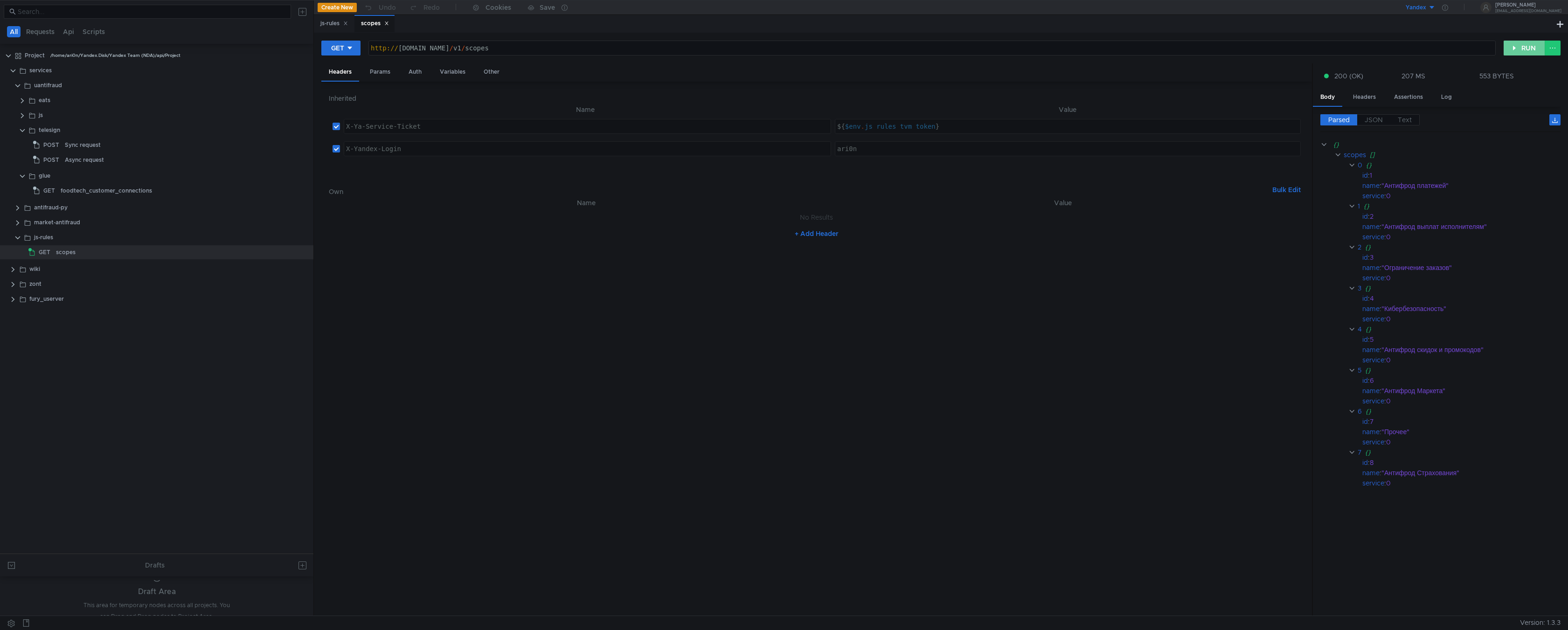
click at [1513, 48] on button "RUN" at bounding box center [1525, 48] width 42 height 15
click at [1511, 50] on button "RUN" at bounding box center [1525, 48] width 42 height 15
click at [1516, 46] on button "RUN" at bounding box center [1525, 48] width 42 height 15
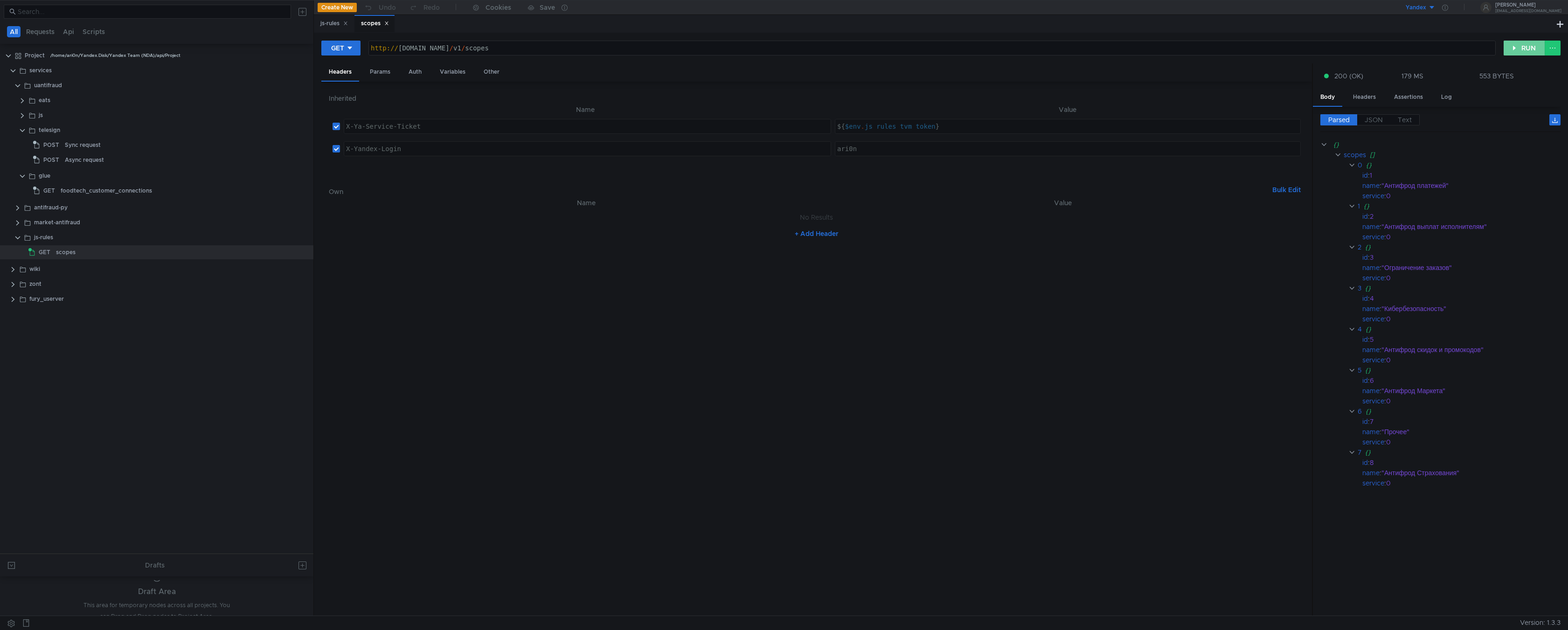
click at [1514, 51] on button "RUN" at bounding box center [1525, 48] width 42 height 15
click at [1517, 50] on button "RUN" at bounding box center [1525, 48] width 42 height 15
click at [1518, 50] on button "RUN" at bounding box center [1525, 48] width 42 height 15
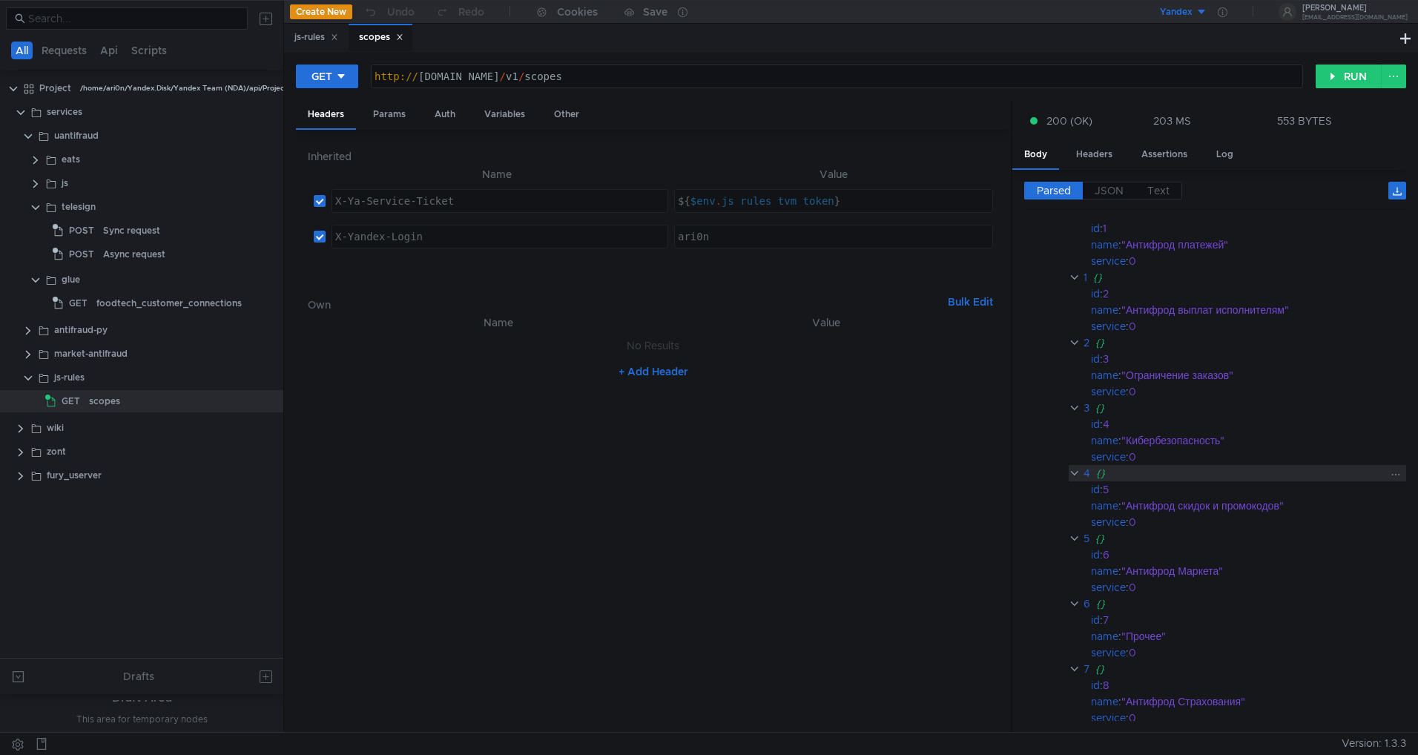
scroll to position [27, 0]
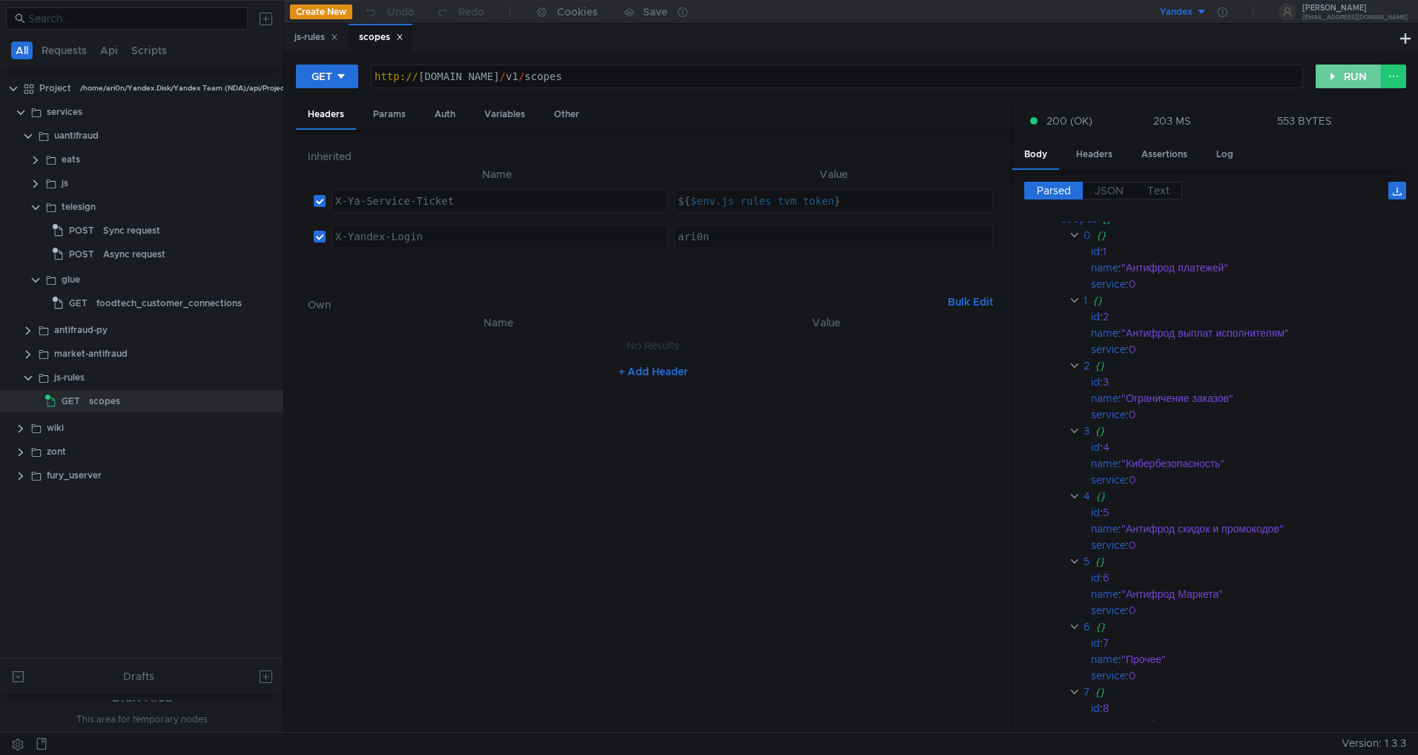
click at [1266, 85] on button "RUN" at bounding box center [1348, 77] width 66 height 24
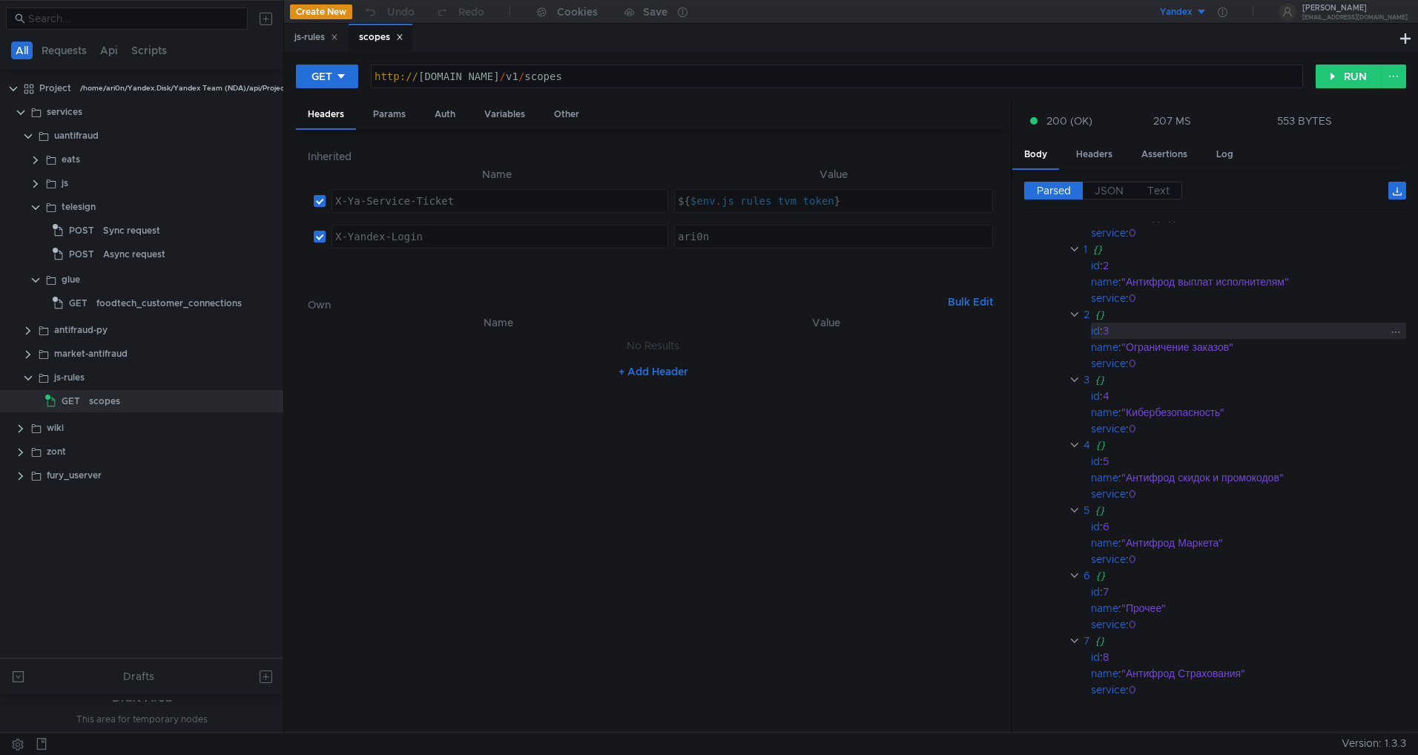
scroll to position [106, 0]
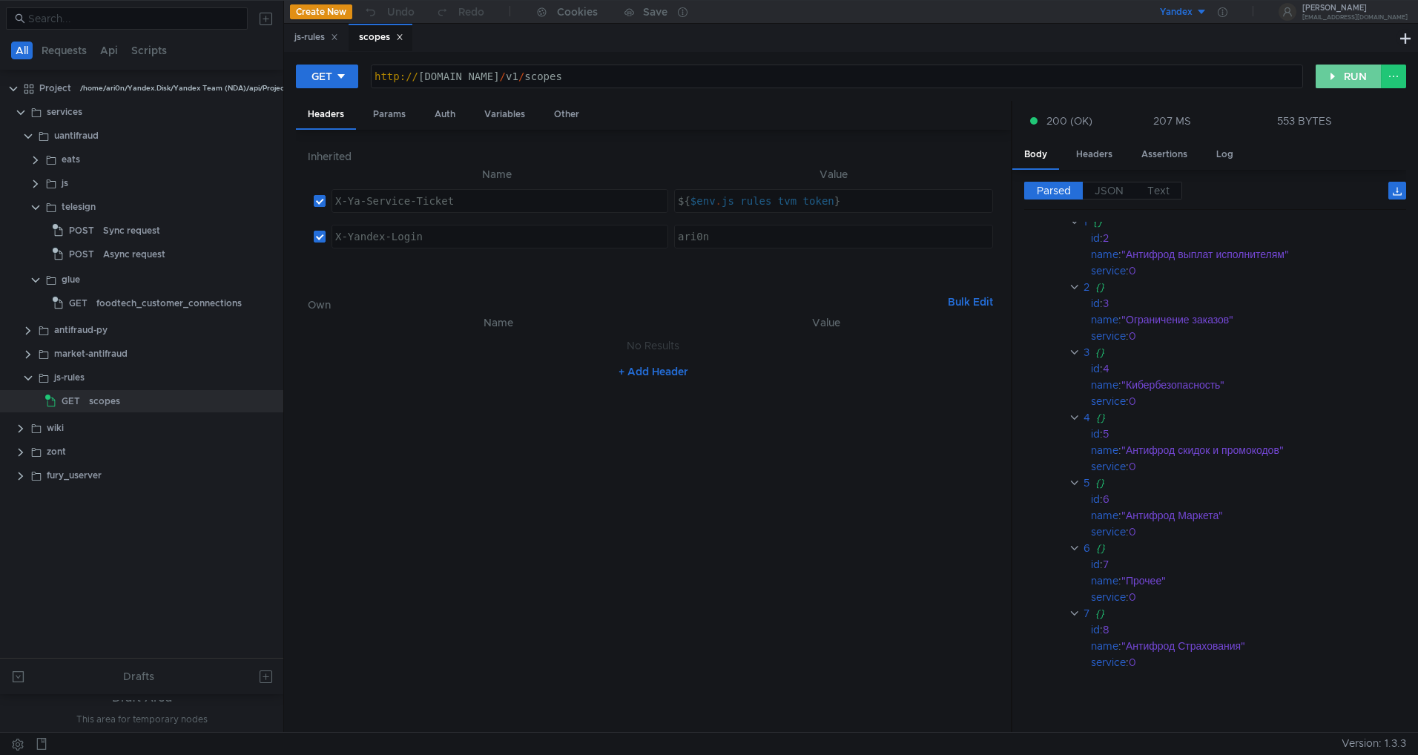
click at [1266, 83] on button "RUN" at bounding box center [1348, 77] width 66 height 24
click at [1266, 79] on button "RUN" at bounding box center [1348, 77] width 66 height 24
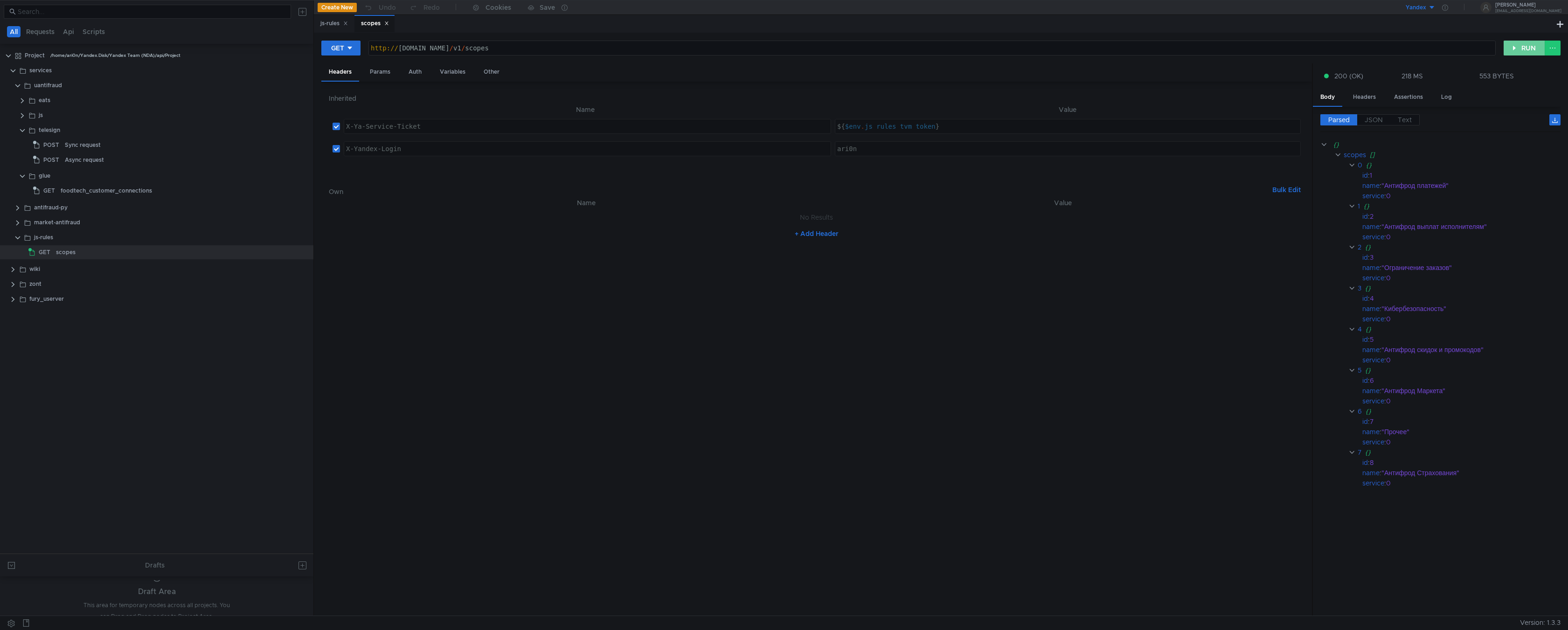
click at [796, 48] on button "RUN" at bounding box center [1525, 48] width 42 height 15
click at [1508, 47] on button "RUN" at bounding box center [1525, 48] width 42 height 15
click at [1513, 45] on button "RUN" at bounding box center [1525, 48] width 42 height 15
click at [1530, 51] on button "RUN" at bounding box center [1525, 48] width 42 height 15
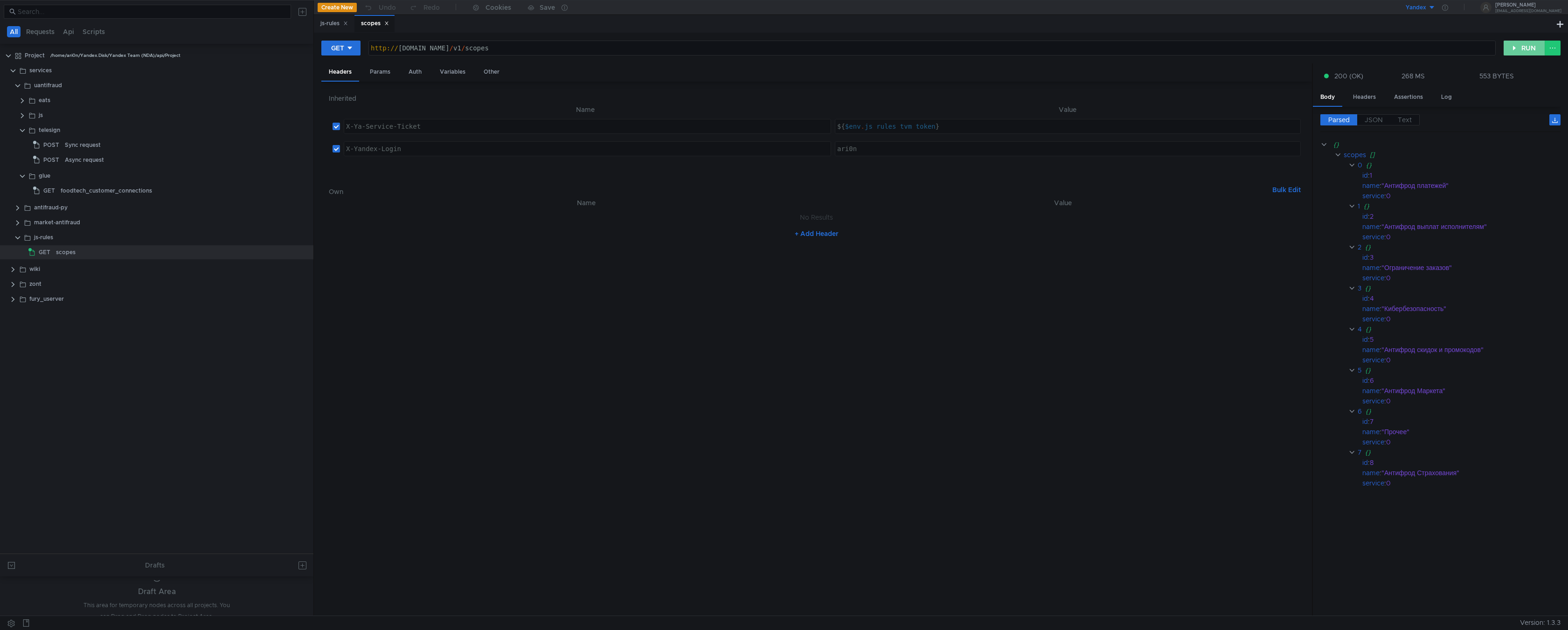
click at [1529, 50] on button "RUN" at bounding box center [1525, 48] width 42 height 15
